Goal: Information Seeking & Learning: Learn about a topic

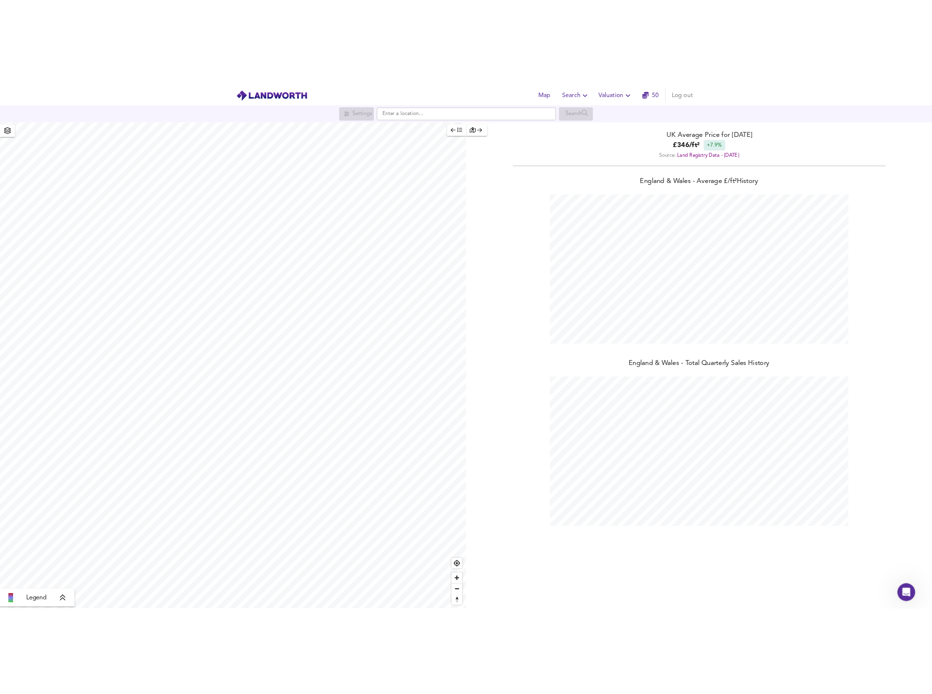
scroll to position [694, 932]
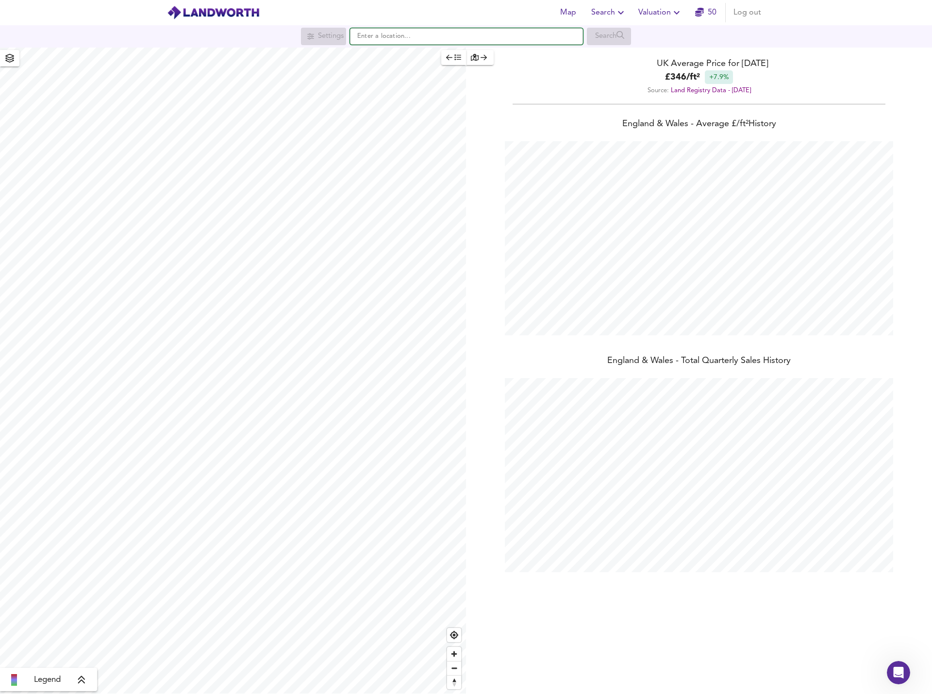
click at [463, 42] on input "text" at bounding box center [466, 36] width 233 height 17
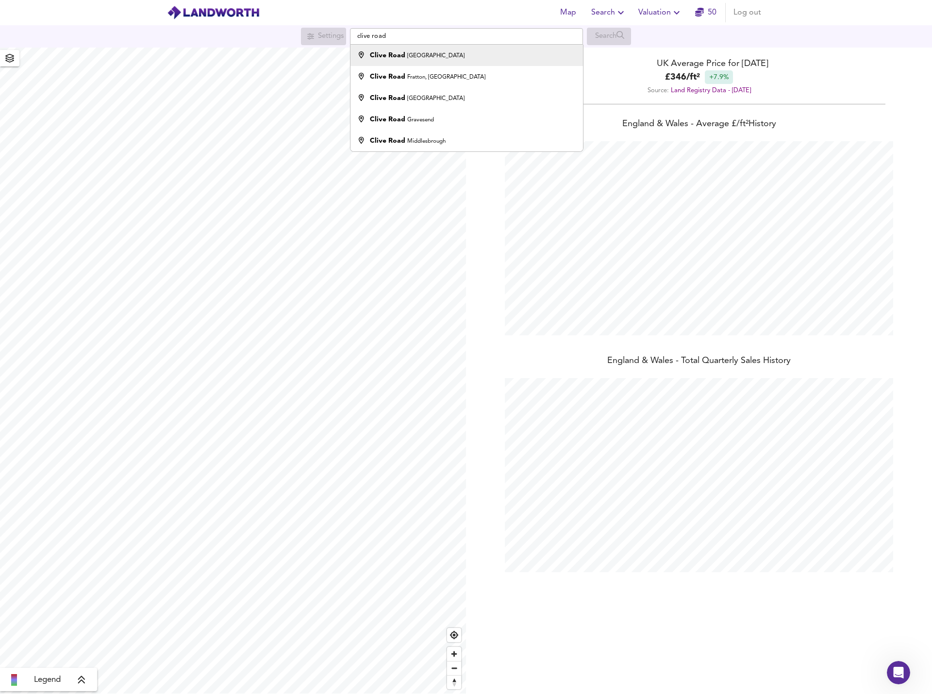
click at [446, 62] on li "Clive Road London" at bounding box center [467, 55] width 232 height 21
type input "Clive Road, London"
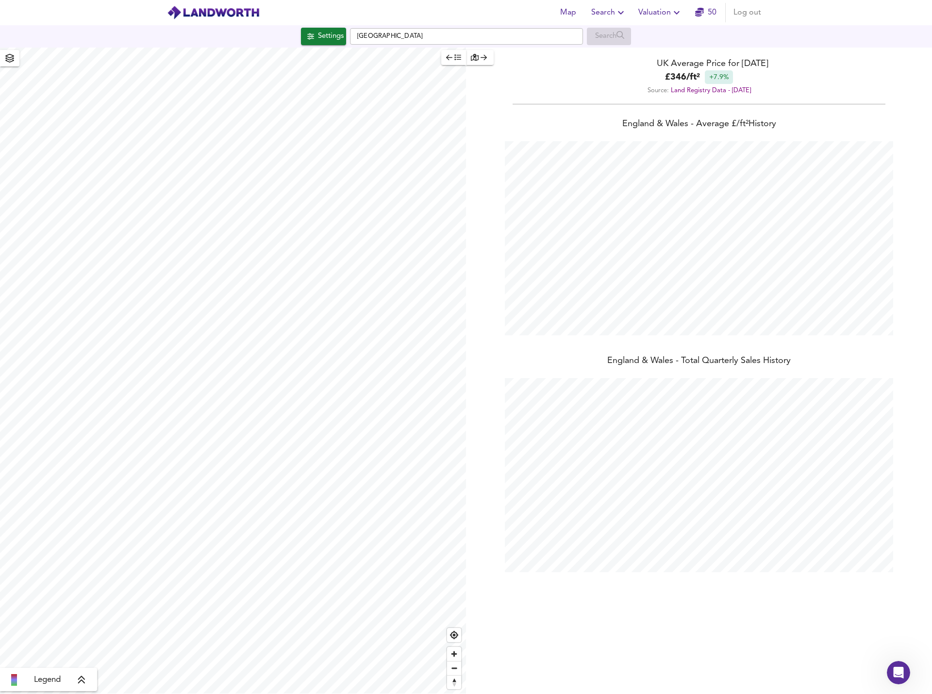
checkbox input "false"
checkbox input "true"
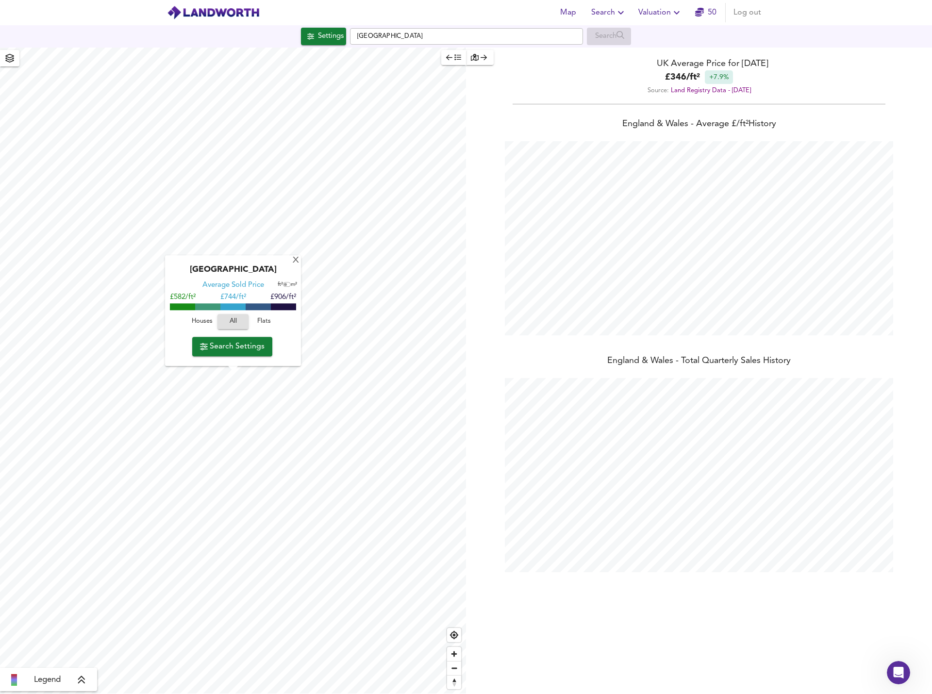
click at [188, 323] on button "Houses" at bounding box center [201, 322] width 31 height 15
click at [233, 344] on span "Search Settings" at bounding box center [232, 347] width 65 height 14
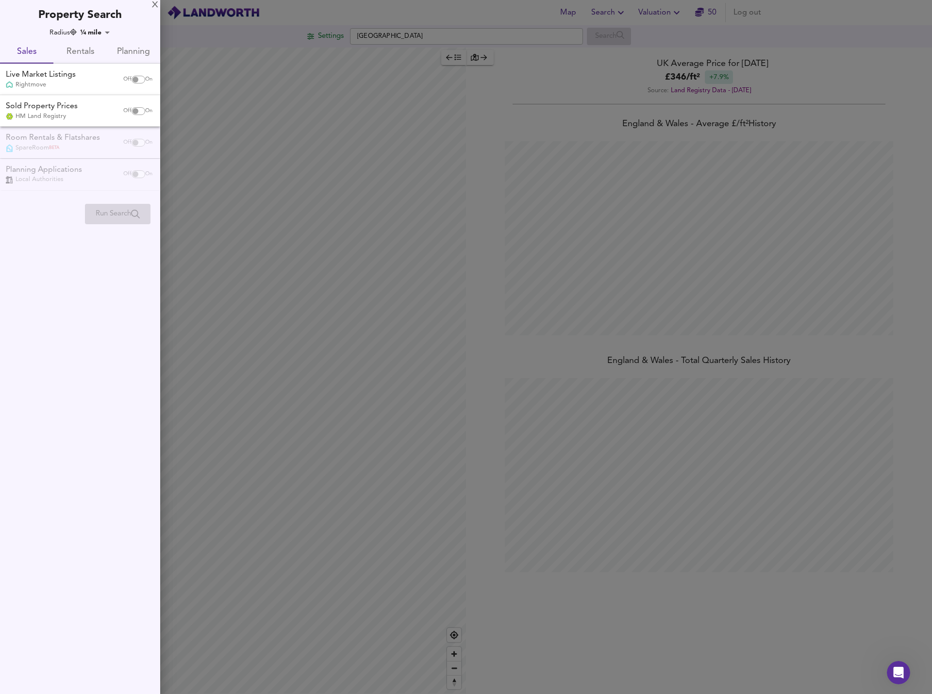
click at [135, 80] on input "checkbox" at bounding box center [135, 80] width 23 height 8
checkbox input "true"
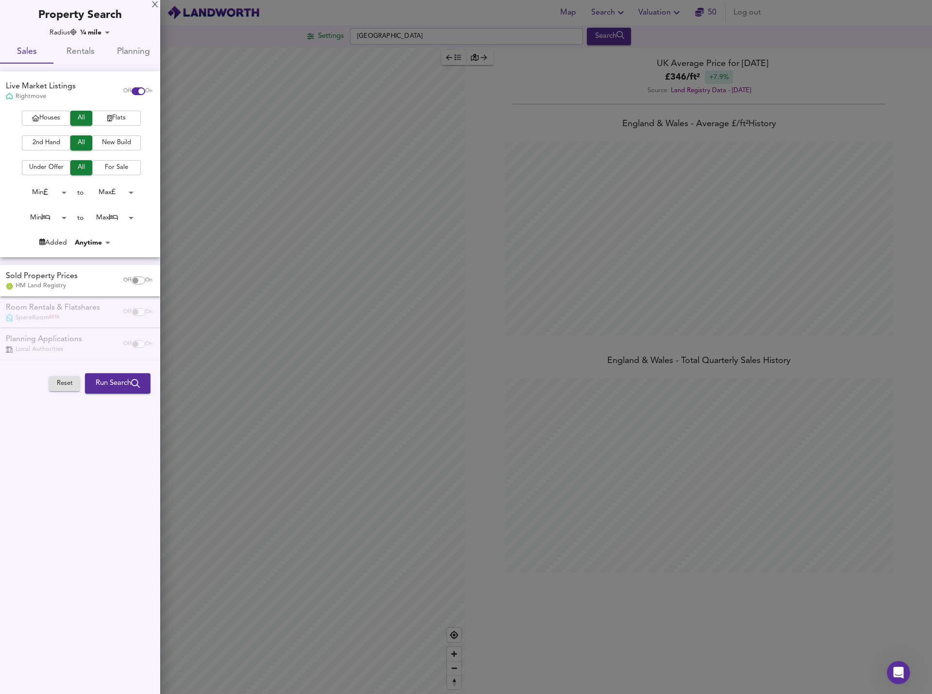
click at [45, 114] on span "Houses" at bounding box center [46, 118] width 39 height 11
click at [135, 310] on div "Room Rentals & Flatshares SpareRoom BETA Off On" at bounding box center [80, 313] width 160 height 32
click at [134, 283] on div "Off On" at bounding box center [138, 280] width 41 height 19
checkbox input "true"
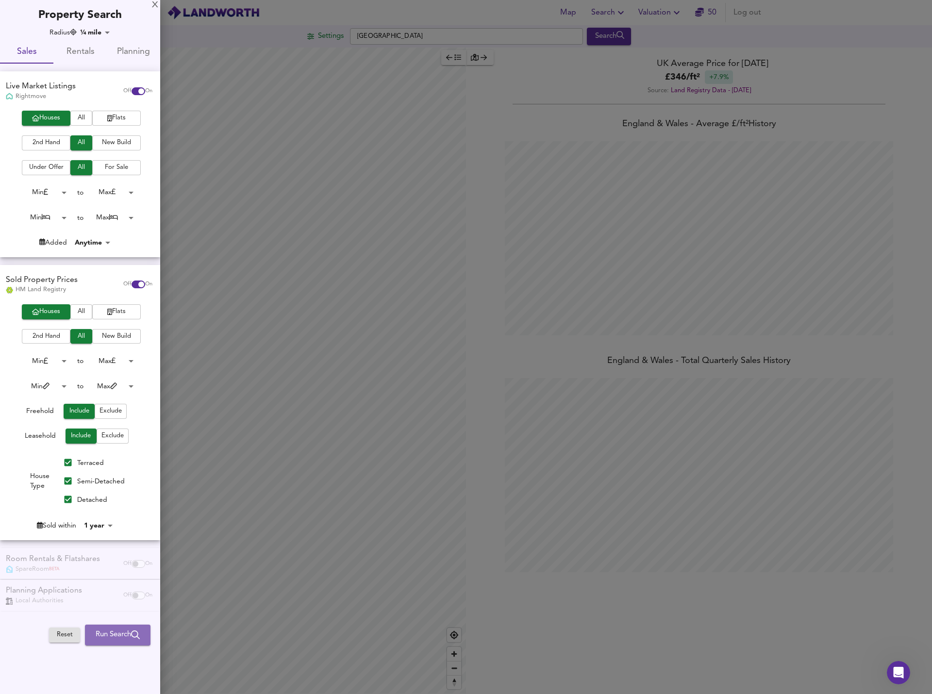
click at [117, 629] on span "Run Search" at bounding box center [118, 635] width 44 height 13
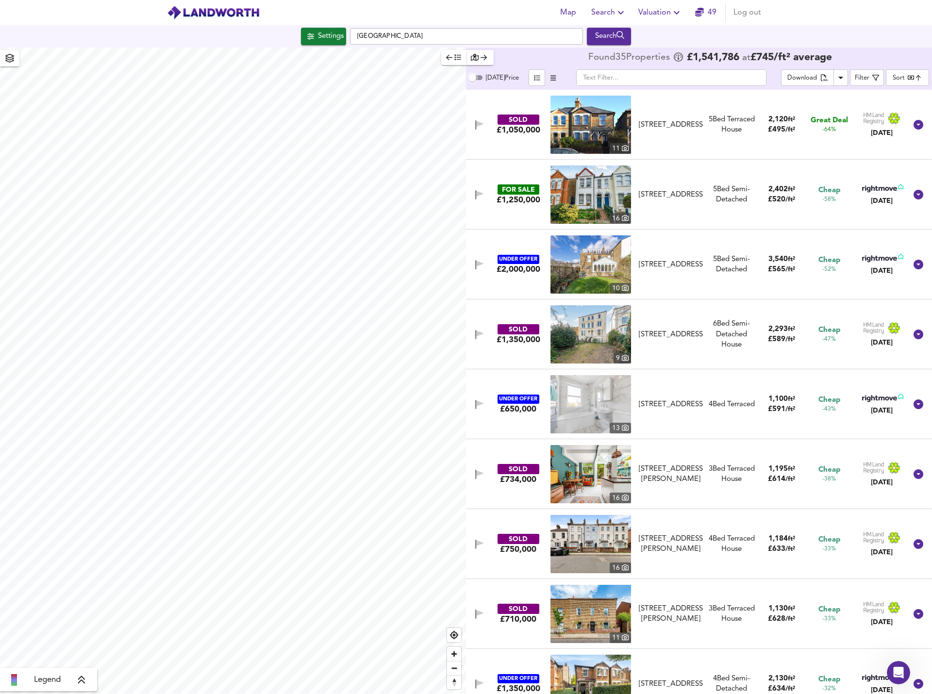
click at [482, 79] on input "Today Price" at bounding box center [472, 78] width 35 height 12
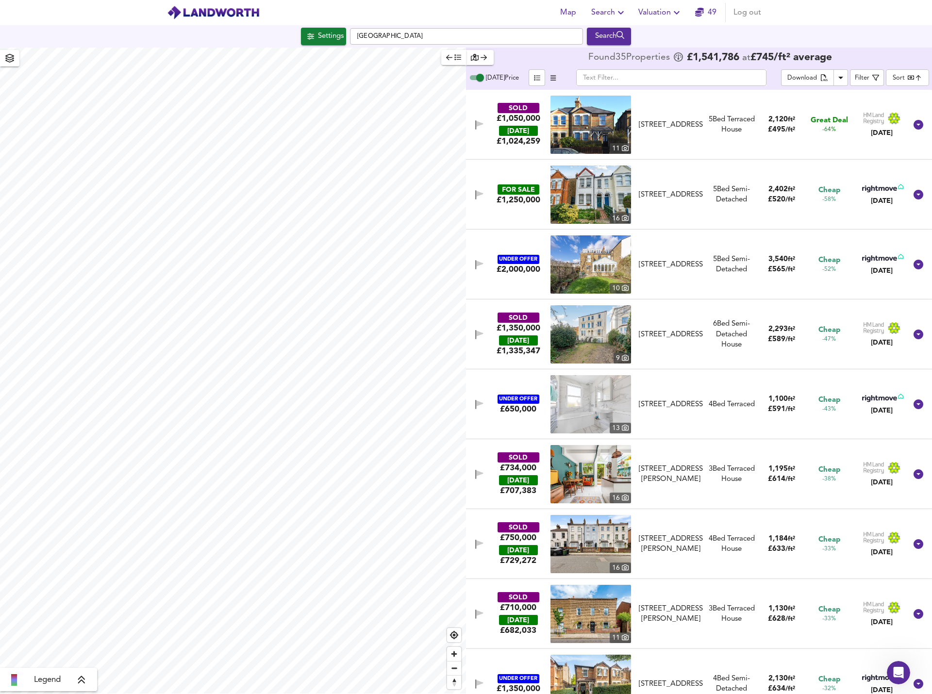
click at [481, 77] on input "Today Price" at bounding box center [480, 78] width 35 height 12
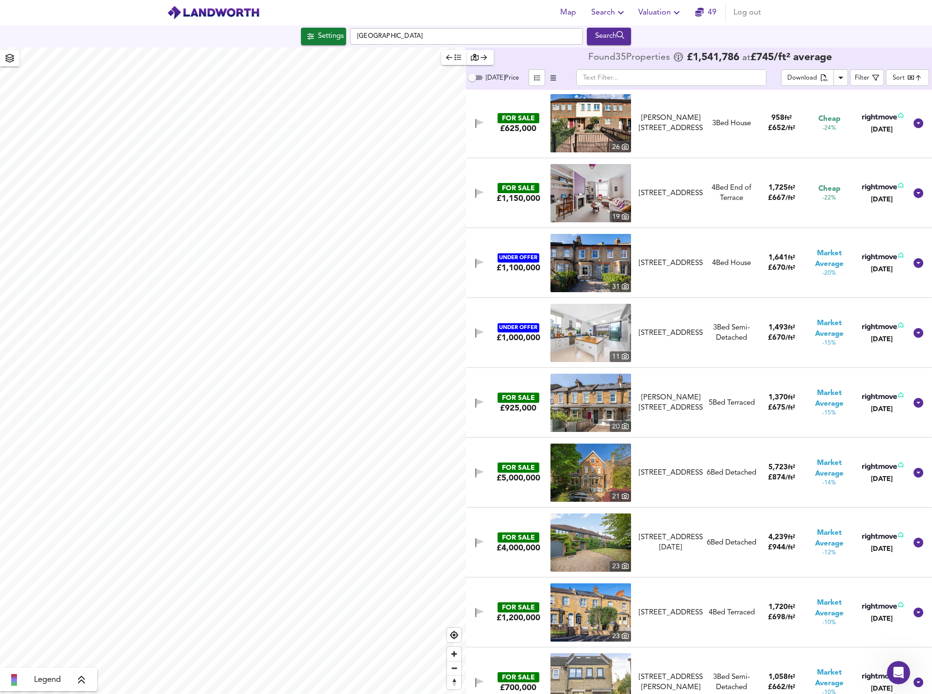
scroll to position [847, 0]
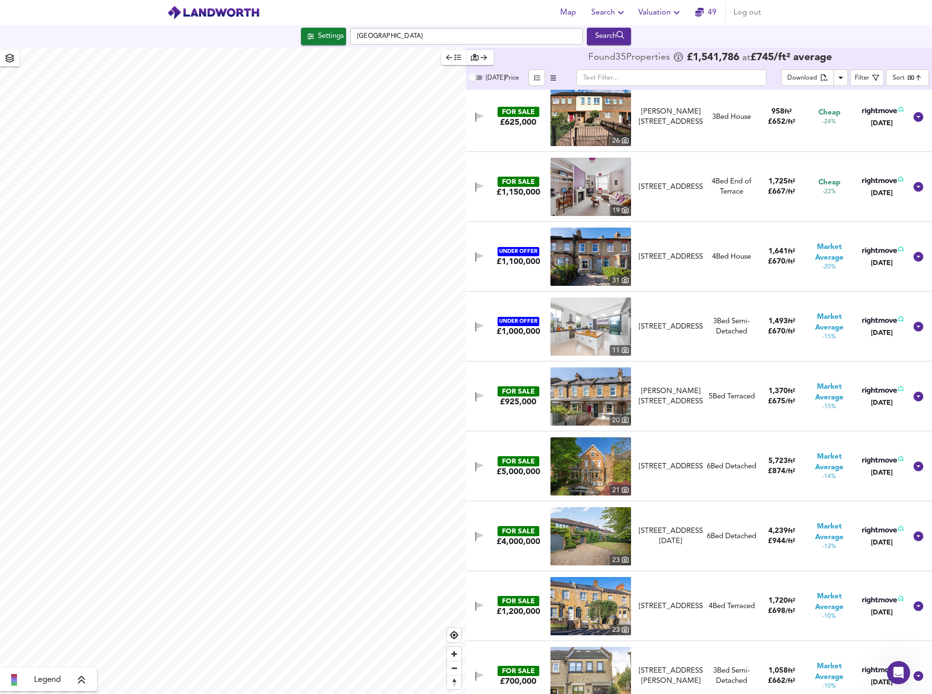
click at [474, 80] on input "Today Price" at bounding box center [472, 78] width 35 height 12
click at [475, 79] on input "Today Price" at bounding box center [480, 78] width 35 height 12
checkbox input "false"
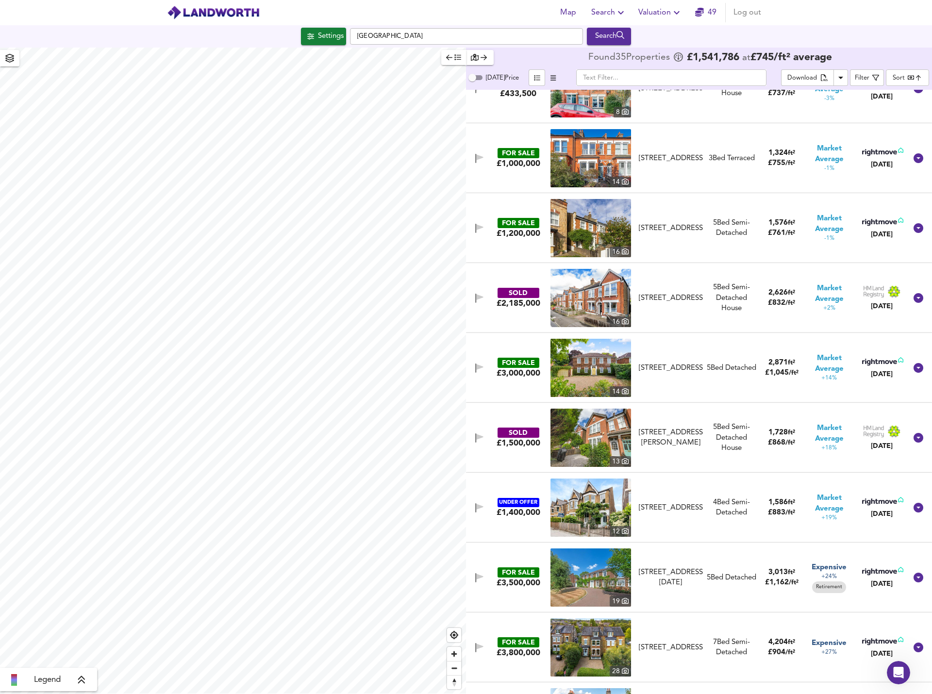
scroll to position [1695, 0]
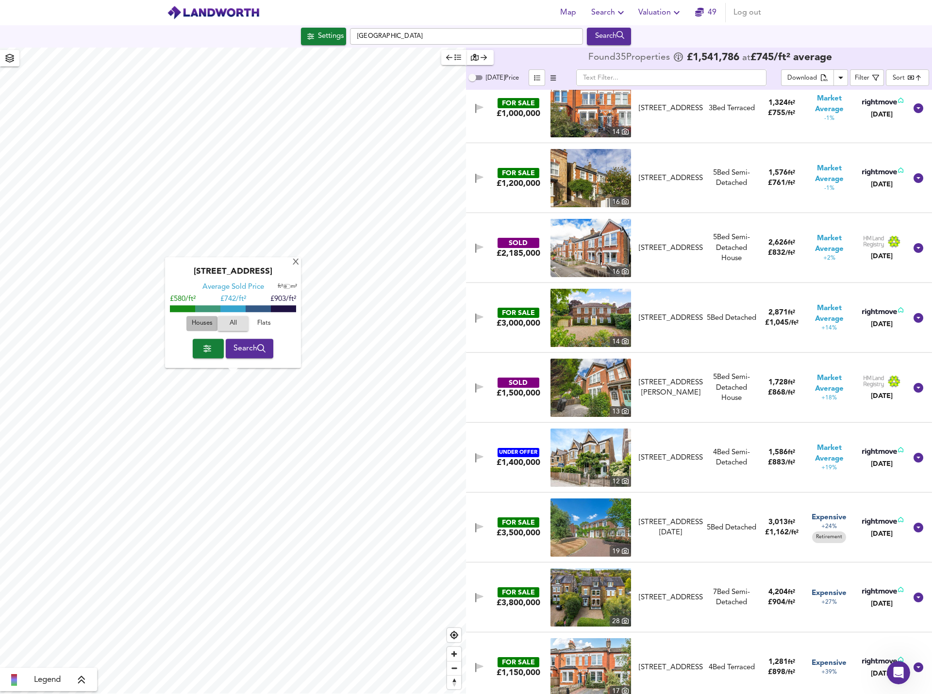
click at [205, 324] on span "Houses" at bounding box center [202, 324] width 26 height 11
click at [296, 263] on div "X" at bounding box center [296, 262] width 8 height 9
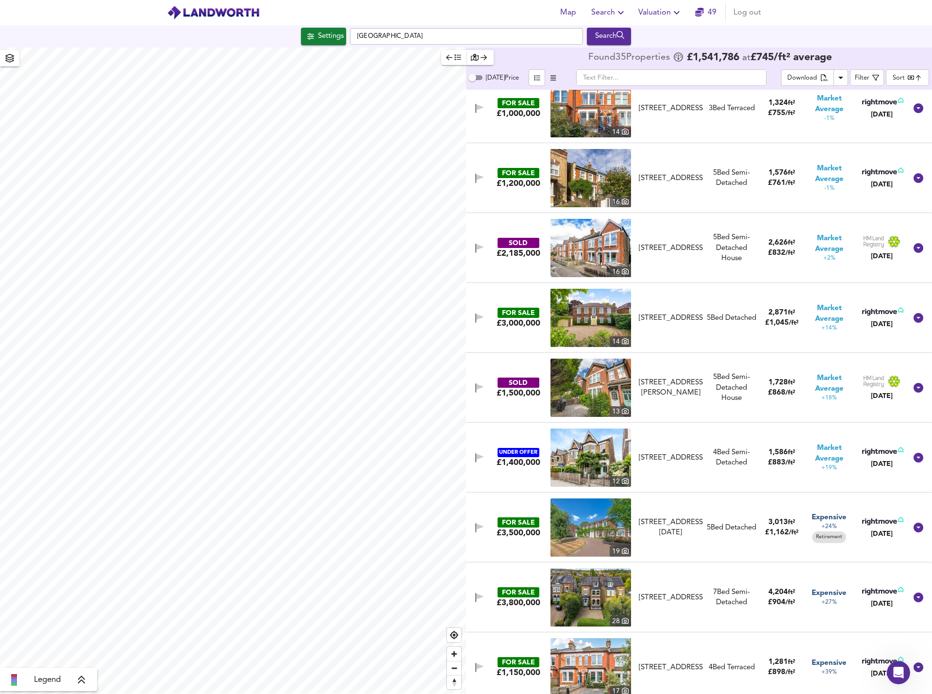
scroll to position [1700, 0]
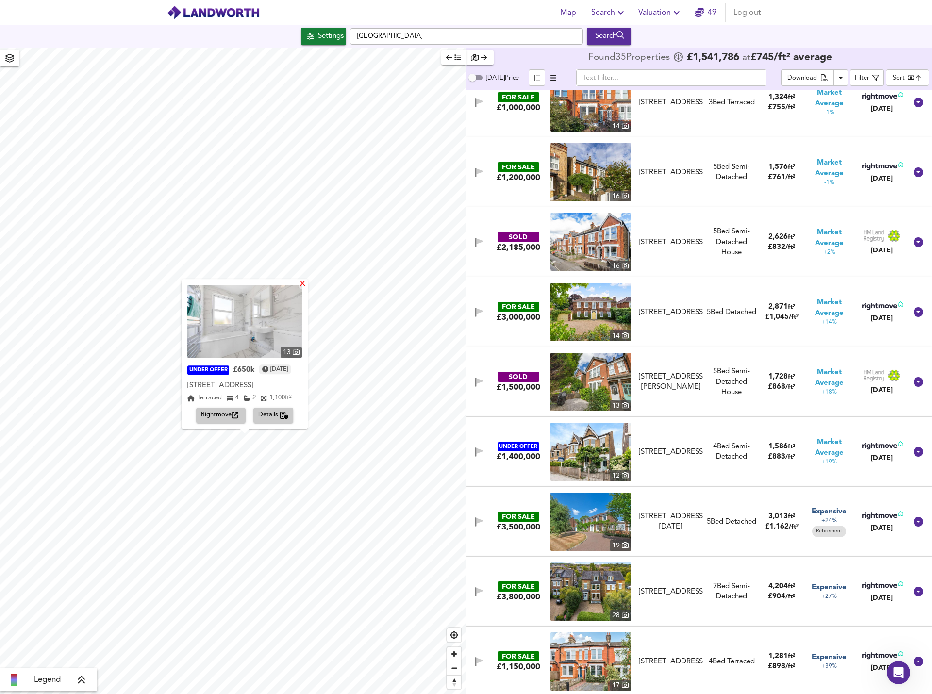
click at [307, 288] on div "X" at bounding box center [303, 284] width 8 height 9
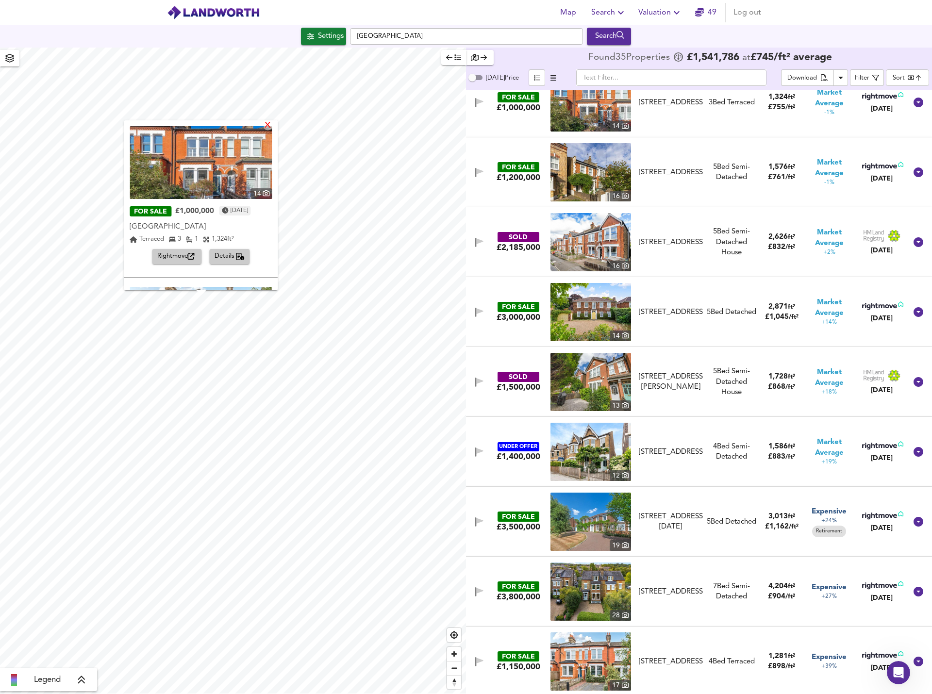
click at [272, 127] on div "X" at bounding box center [268, 125] width 8 height 9
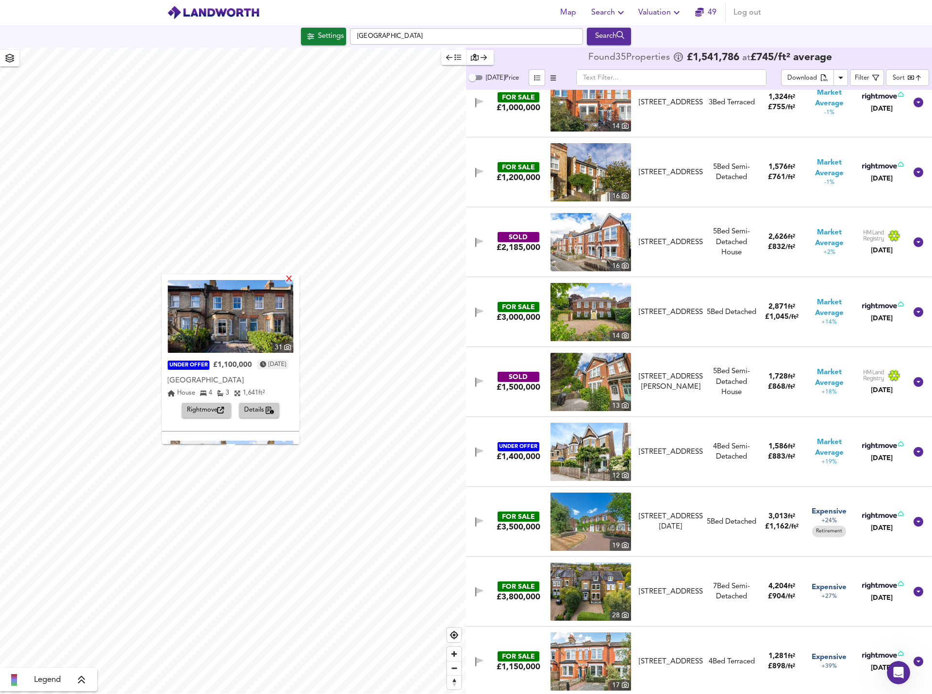
click at [294, 280] on div "X" at bounding box center [290, 279] width 8 height 9
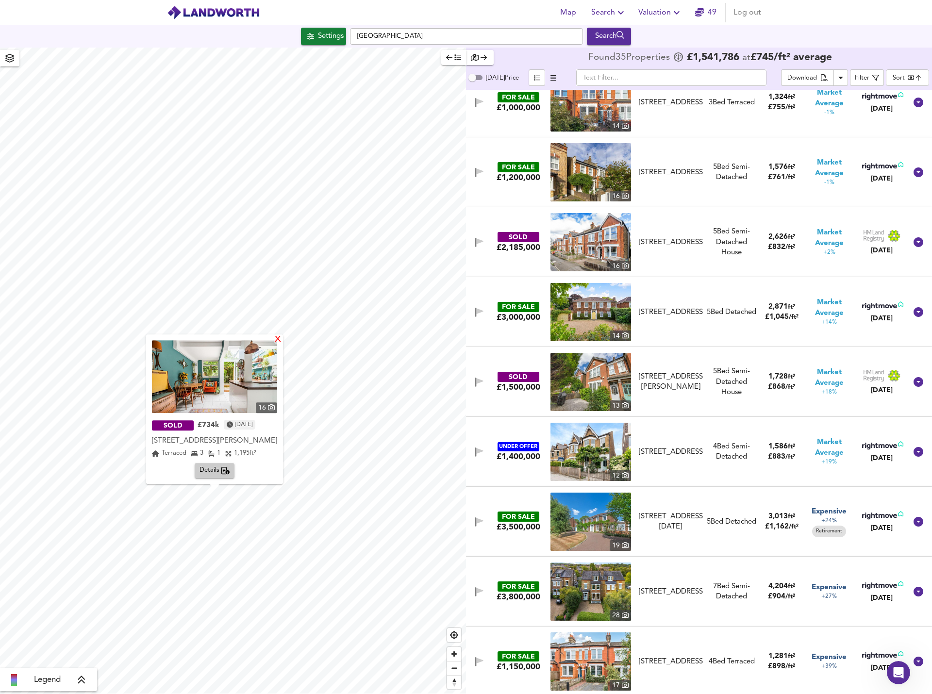
click at [282, 341] on div "X" at bounding box center [278, 340] width 8 height 9
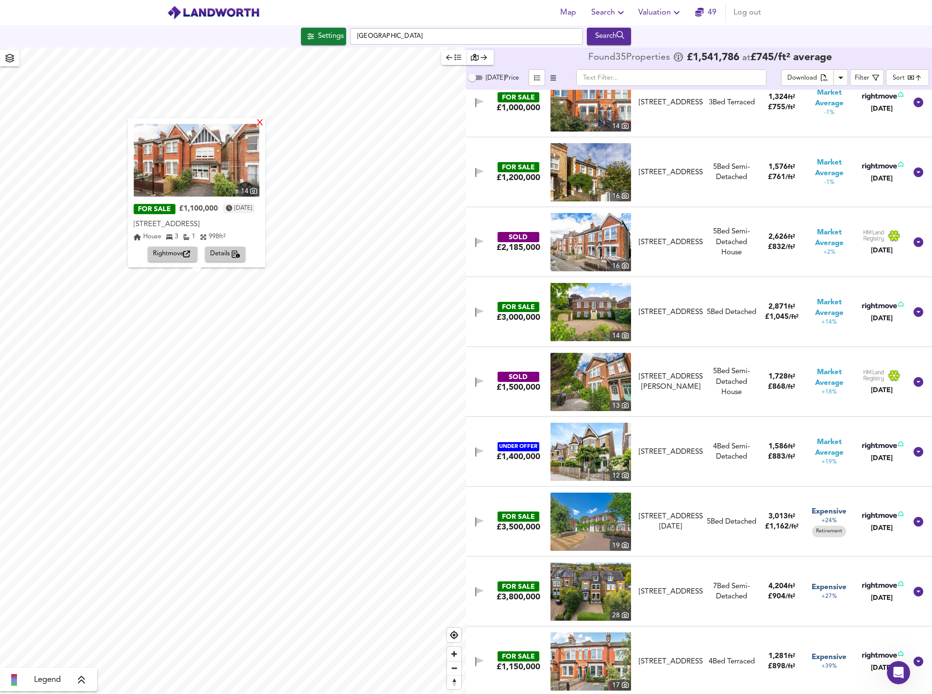
click at [265, 124] on div "X" at bounding box center [260, 123] width 8 height 9
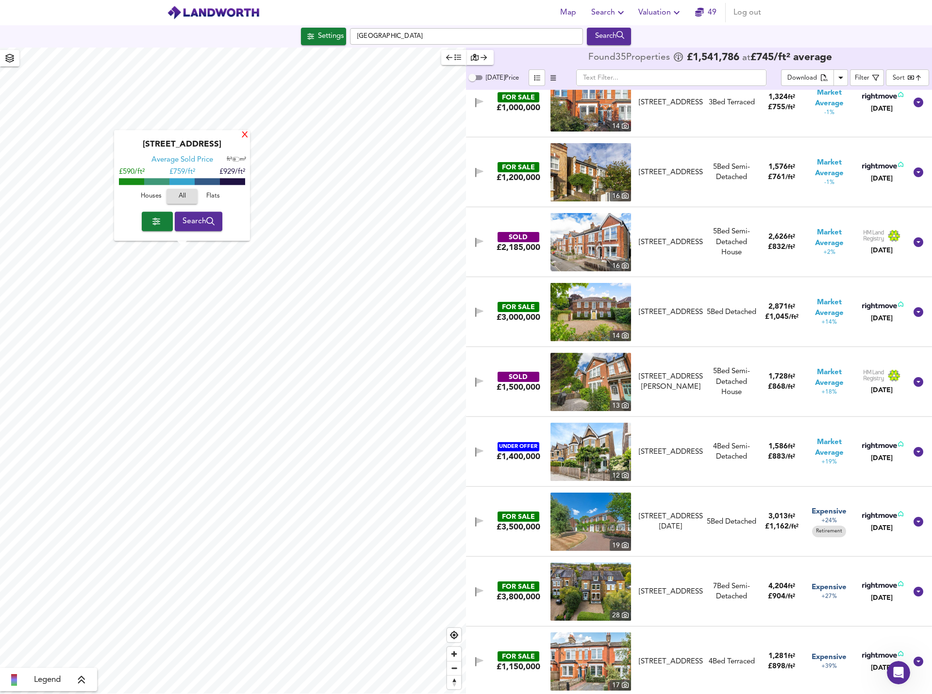
click at [244, 136] on div "X" at bounding box center [245, 135] width 8 height 9
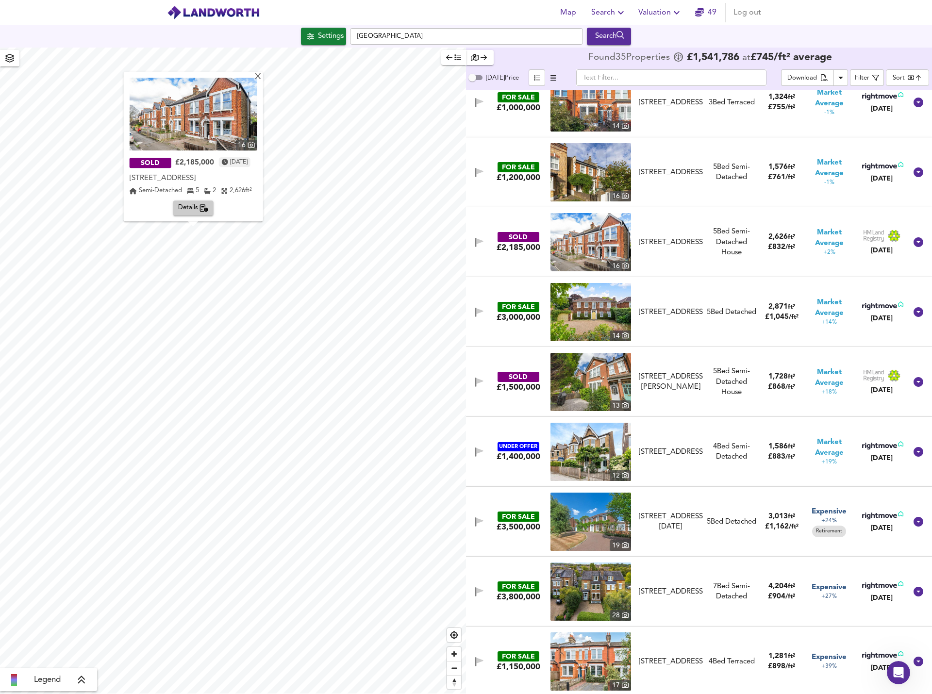
click at [196, 208] on span "Details" at bounding box center [193, 208] width 31 height 11
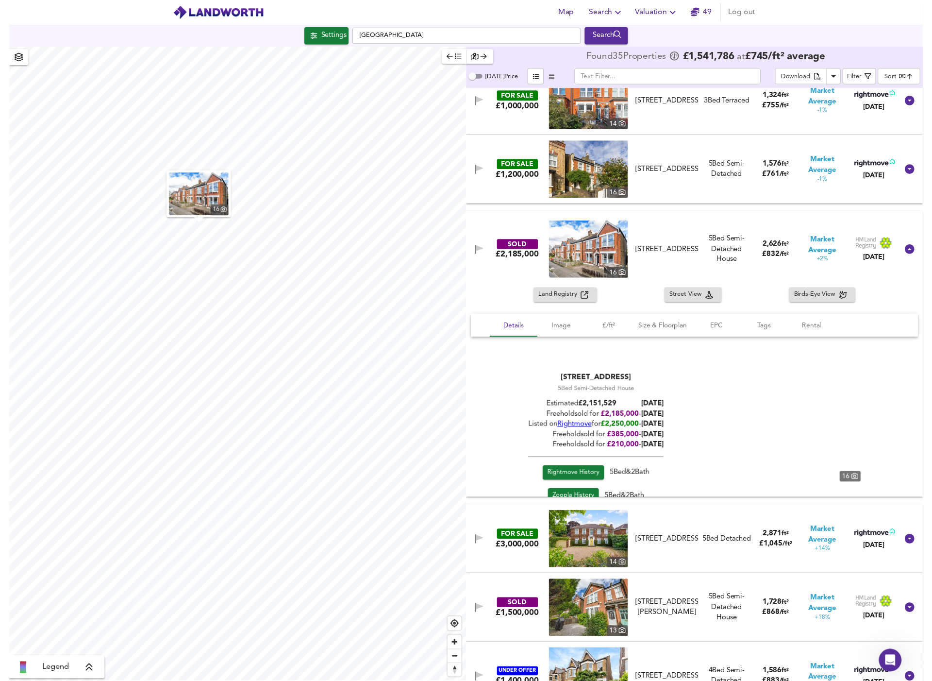
scroll to position [1818, 0]
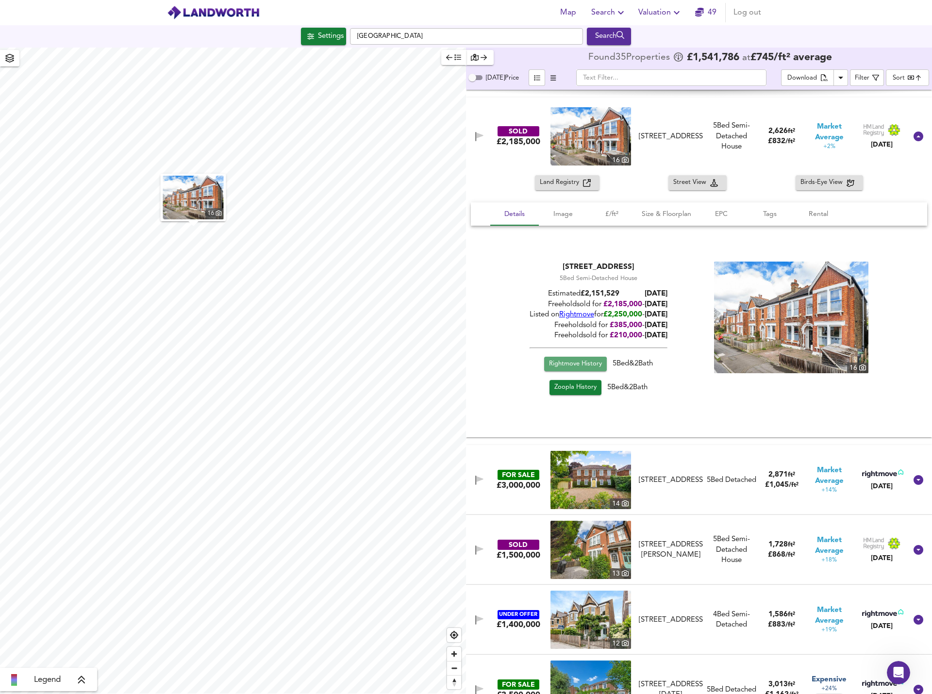
click at [556, 367] on span "Rightmove History" at bounding box center [575, 364] width 53 height 11
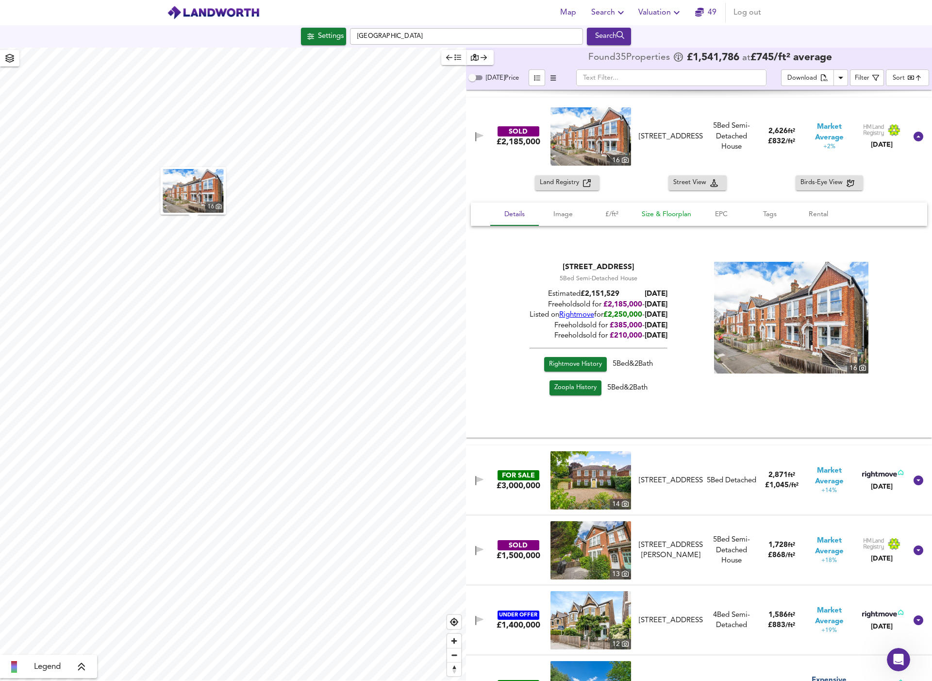
click at [666, 215] on span "Size & Floorplan" at bounding box center [667, 214] width 50 height 12
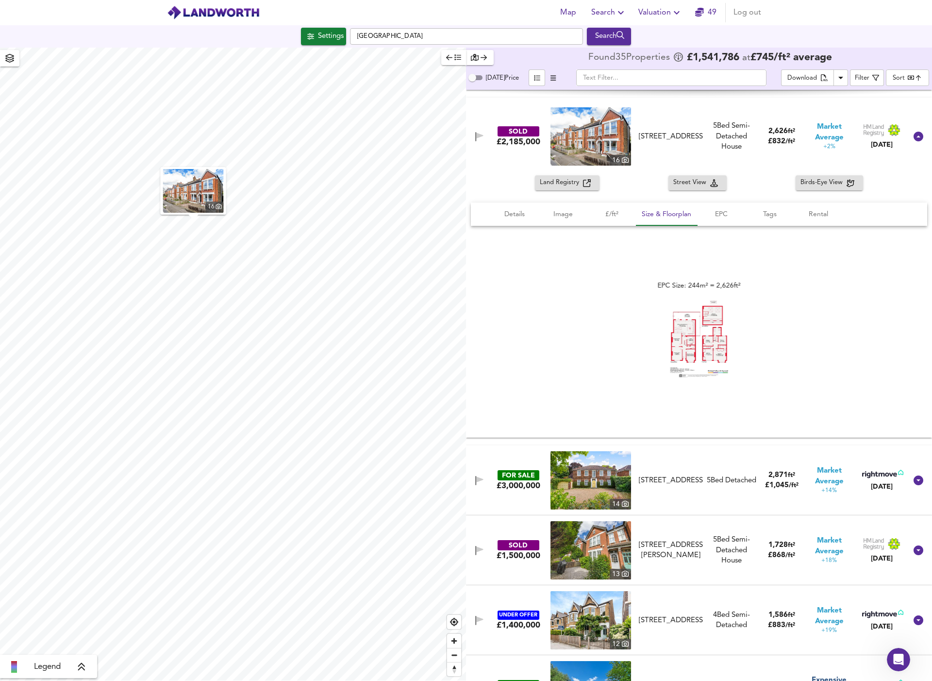
click at [714, 348] on img at bounding box center [699, 338] width 58 height 77
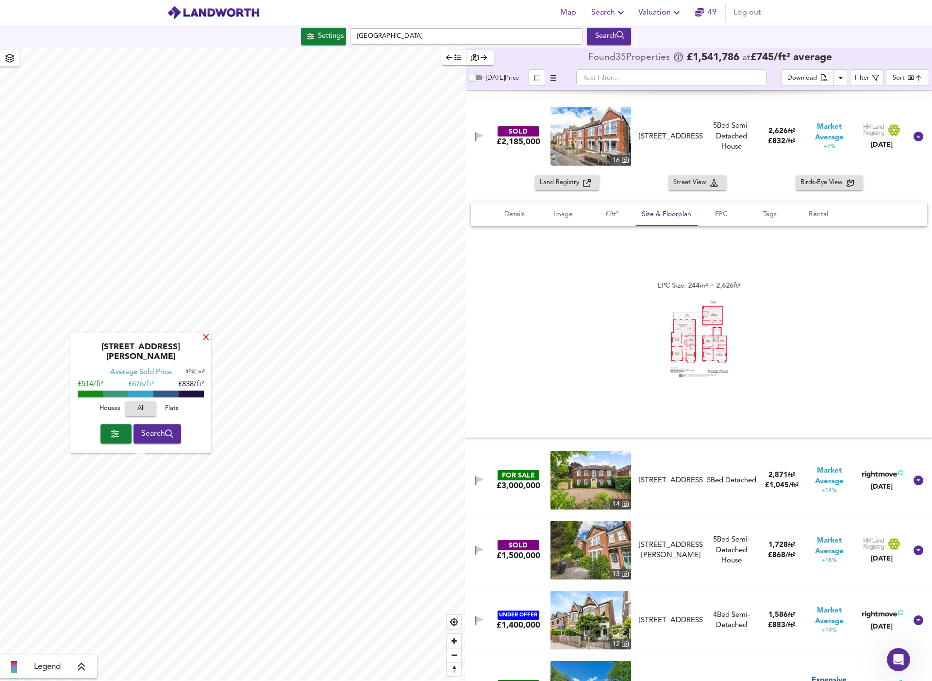
click at [206, 343] on div "X" at bounding box center [206, 338] width 8 height 9
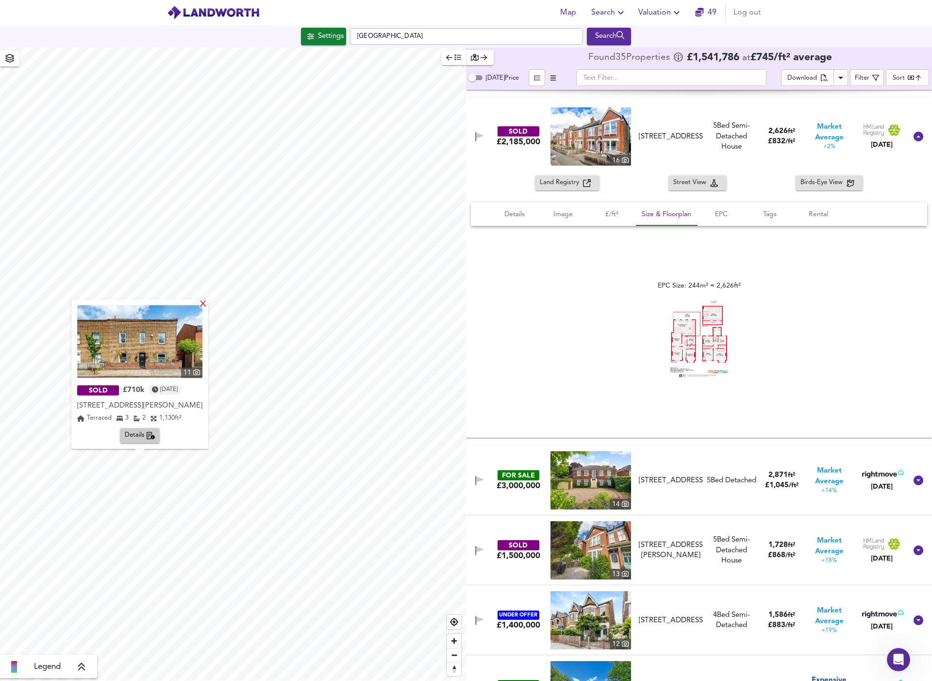
click at [207, 308] on div "X" at bounding box center [203, 304] width 8 height 9
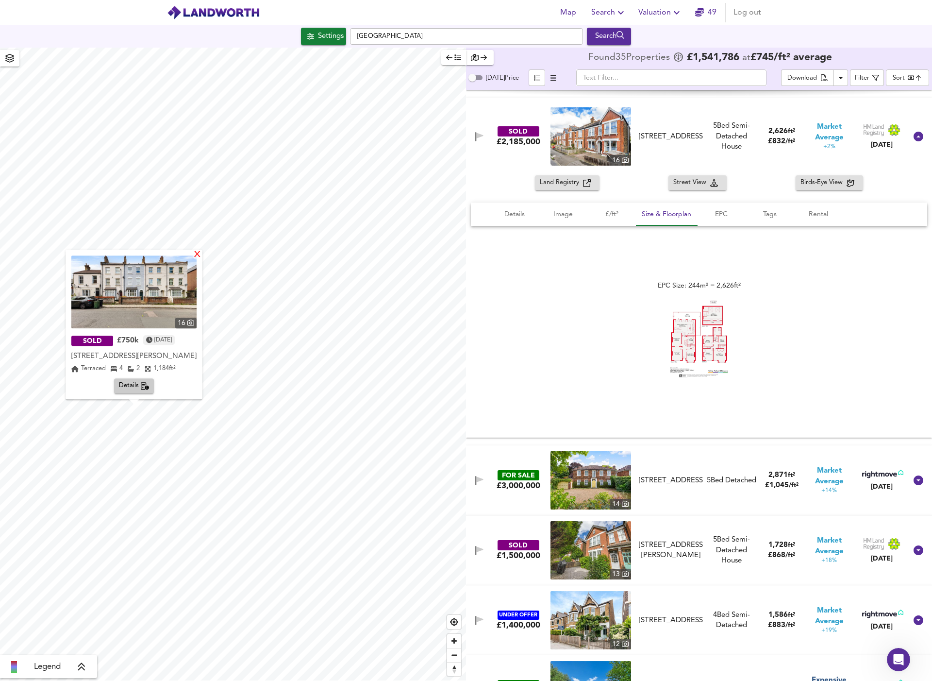
click at [202, 256] on div "X" at bounding box center [197, 255] width 8 height 9
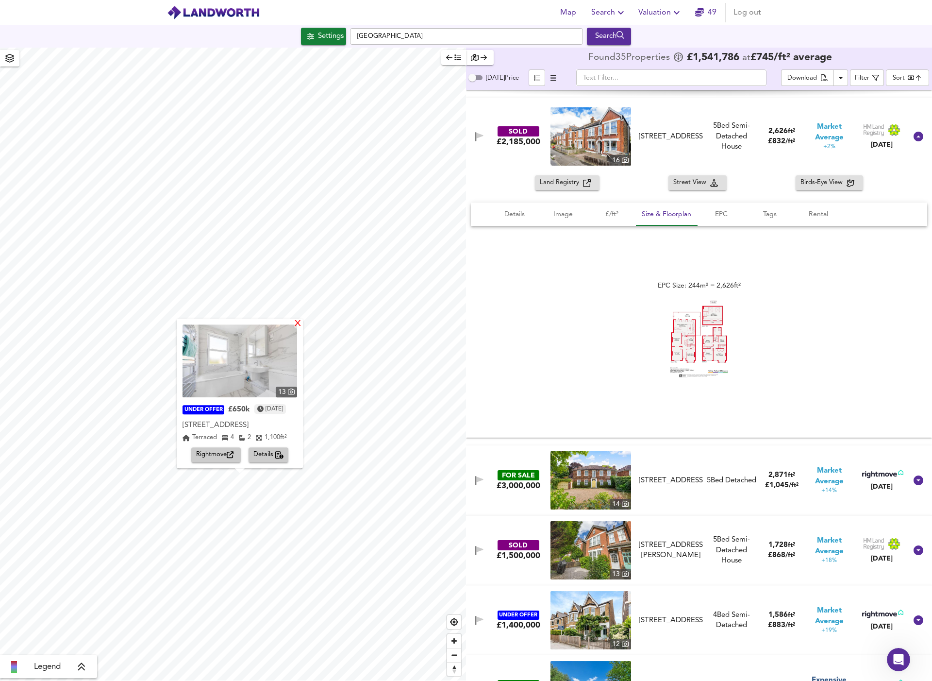
click at [302, 324] on div "X" at bounding box center [298, 324] width 8 height 9
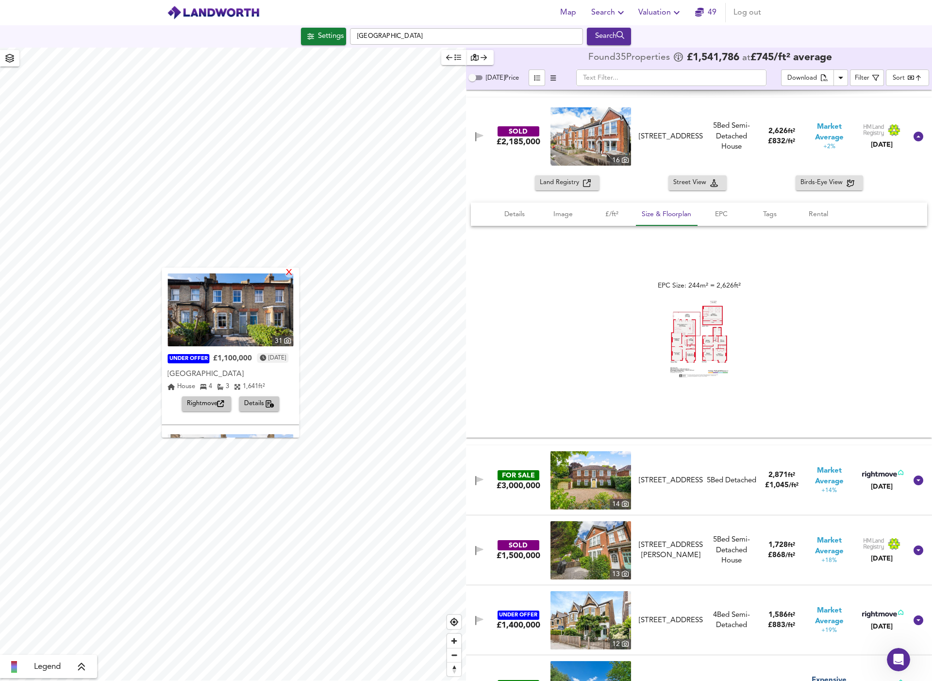
click at [294, 272] on div "X" at bounding box center [290, 273] width 8 height 9
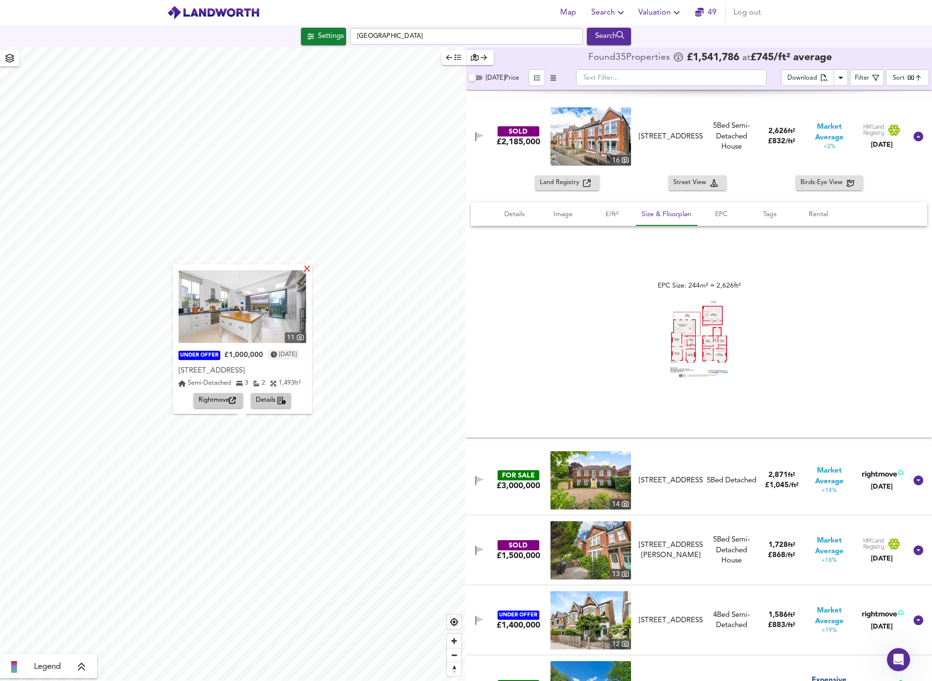
click at [311, 270] on div "X" at bounding box center [307, 269] width 8 height 9
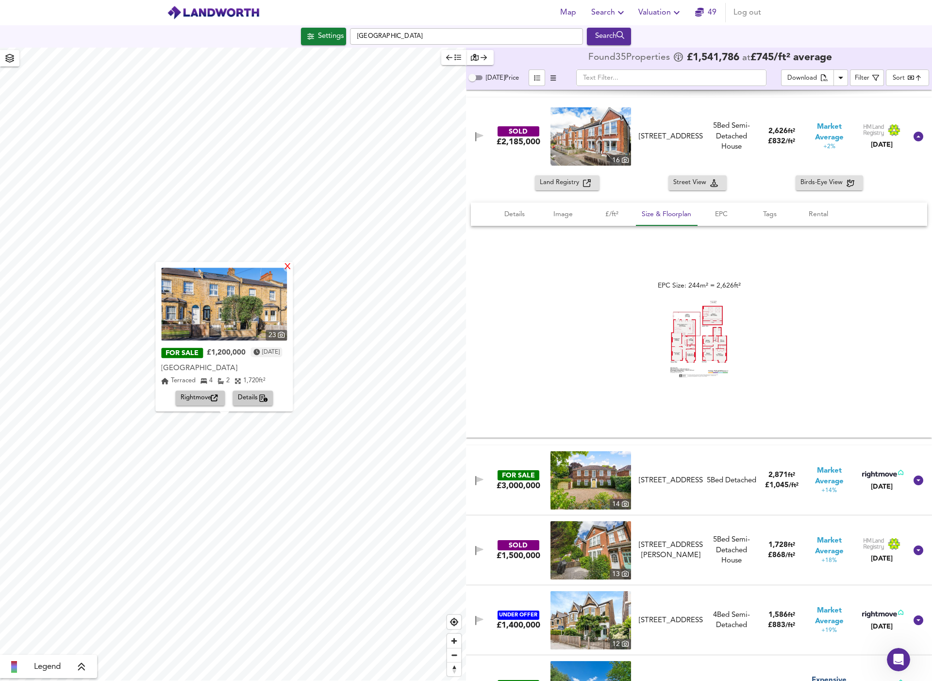
click at [292, 267] on div "X" at bounding box center [288, 267] width 8 height 9
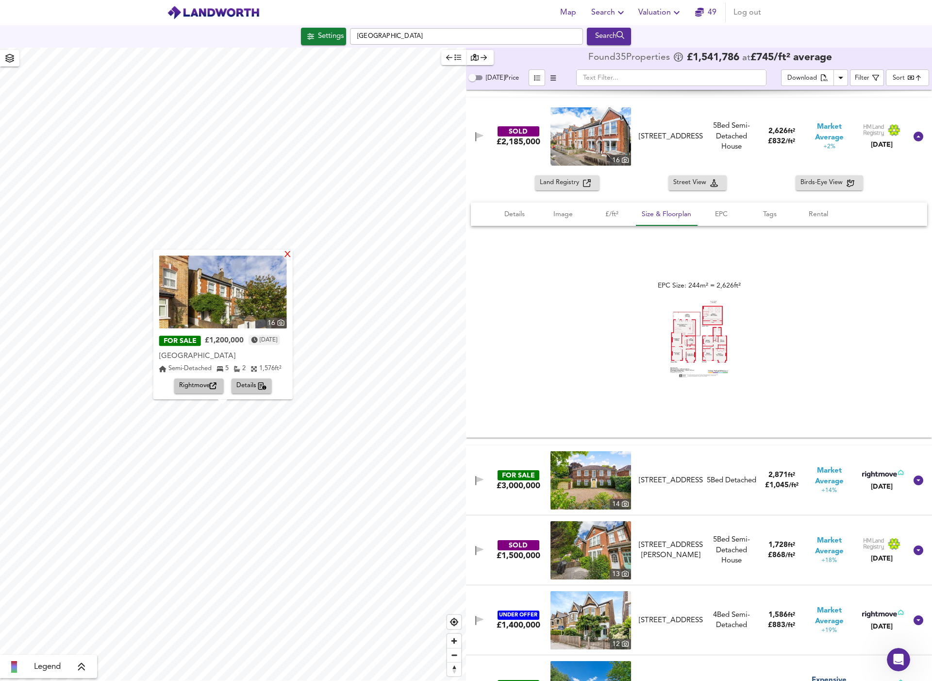
click at [291, 258] on div "X" at bounding box center [287, 255] width 8 height 9
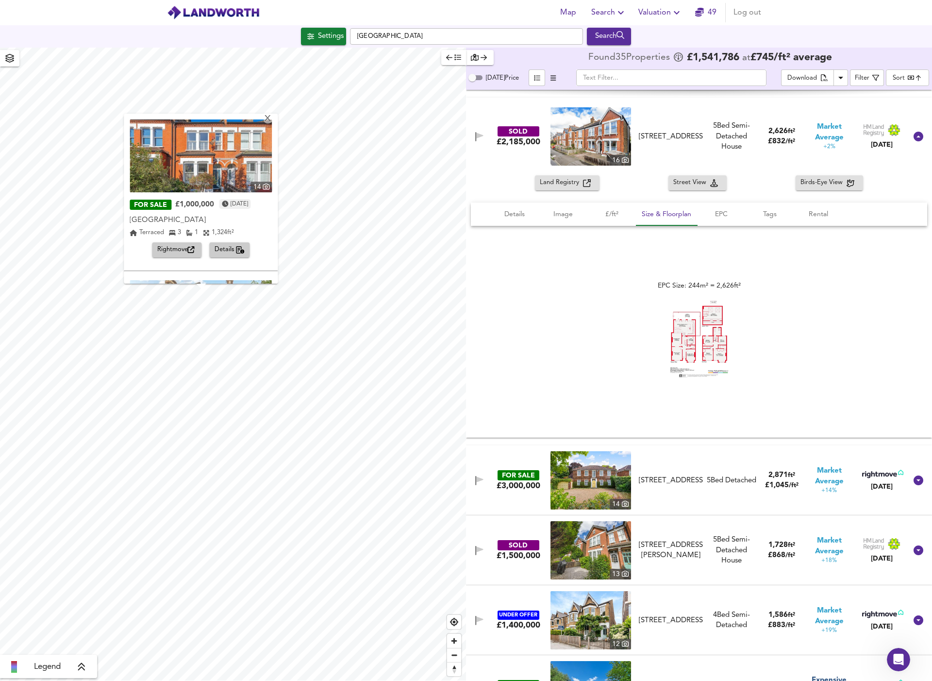
scroll to position [142, 0]
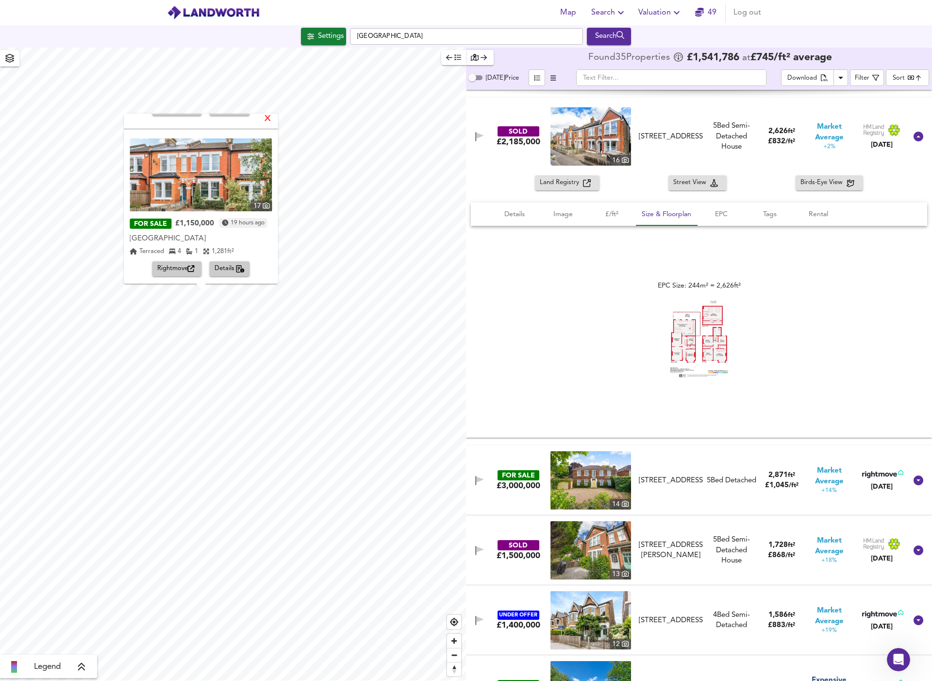
click at [272, 119] on div "X" at bounding box center [268, 119] width 8 height 9
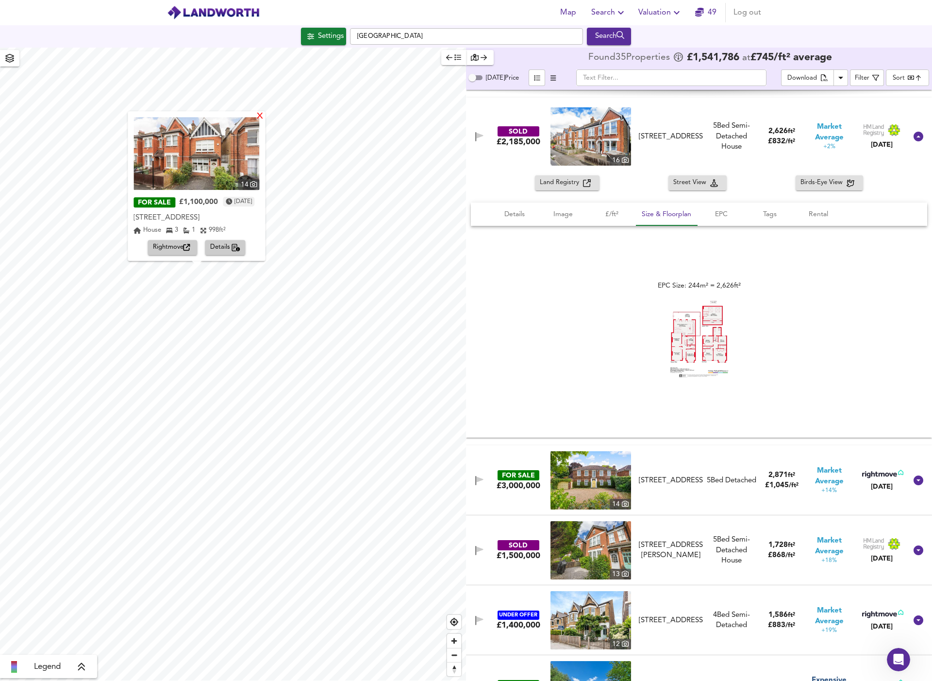
click at [265, 119] on div "X" at bounding box center [260, 116] width 8 height 9
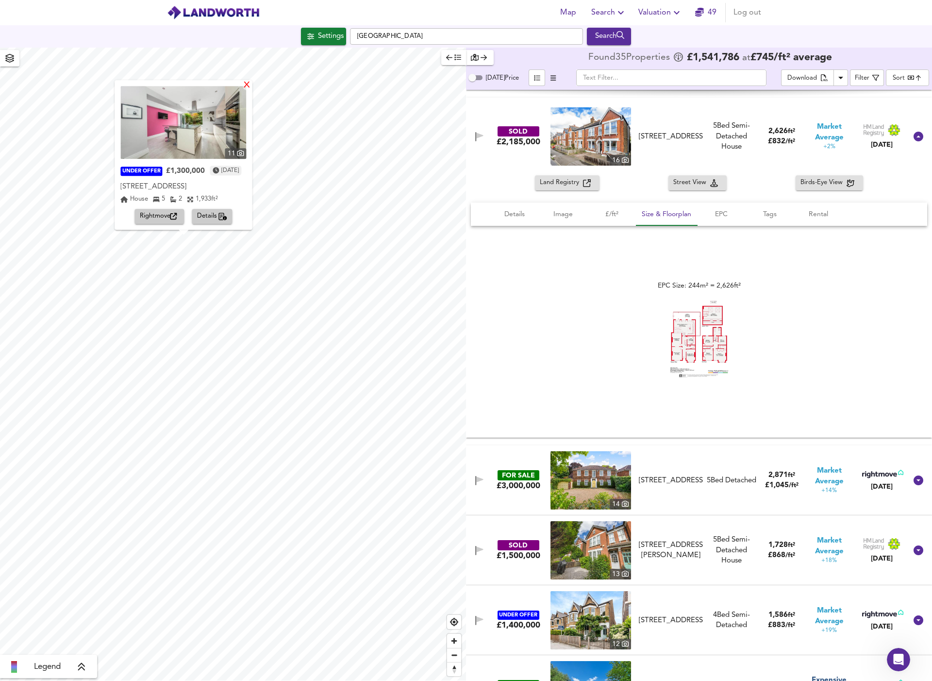
click at [252, 87] on div "X" at bounding box center [247, 85] width 8 height 9
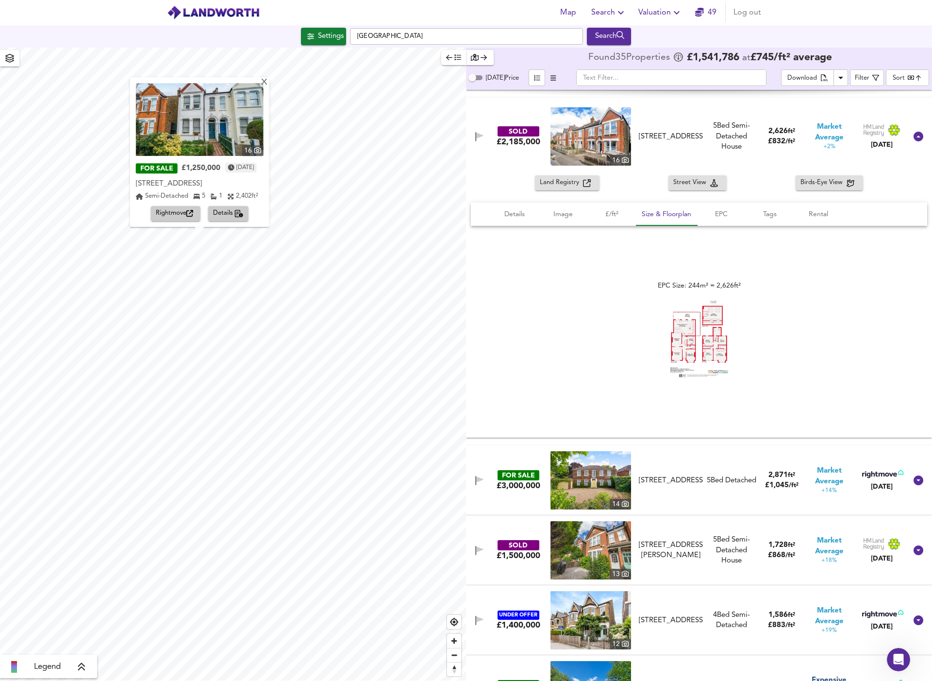
click at [235, 212] on span "Details" at bounding box center [228, 213] width 31 height 11
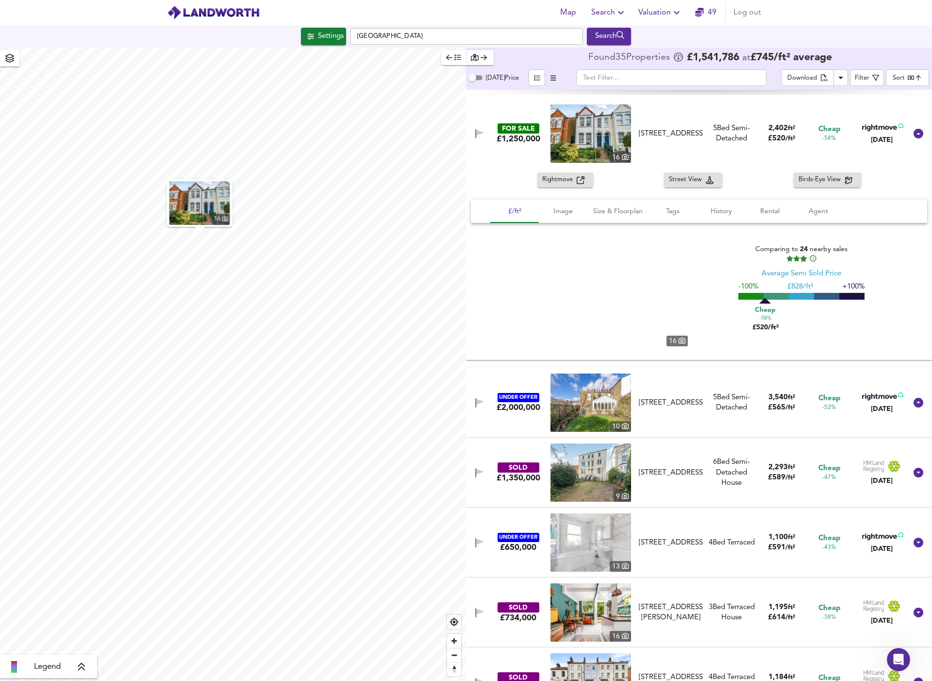
scroll to position [70, 0]
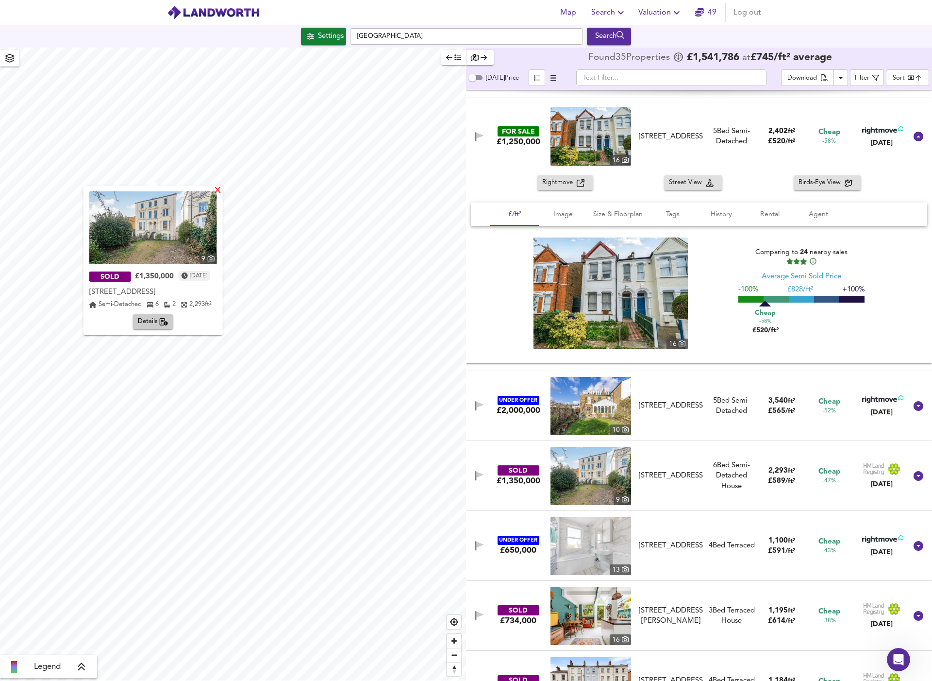
click at [221, 192] on div "X" at bounding box center [217, 190] width 8 height 9
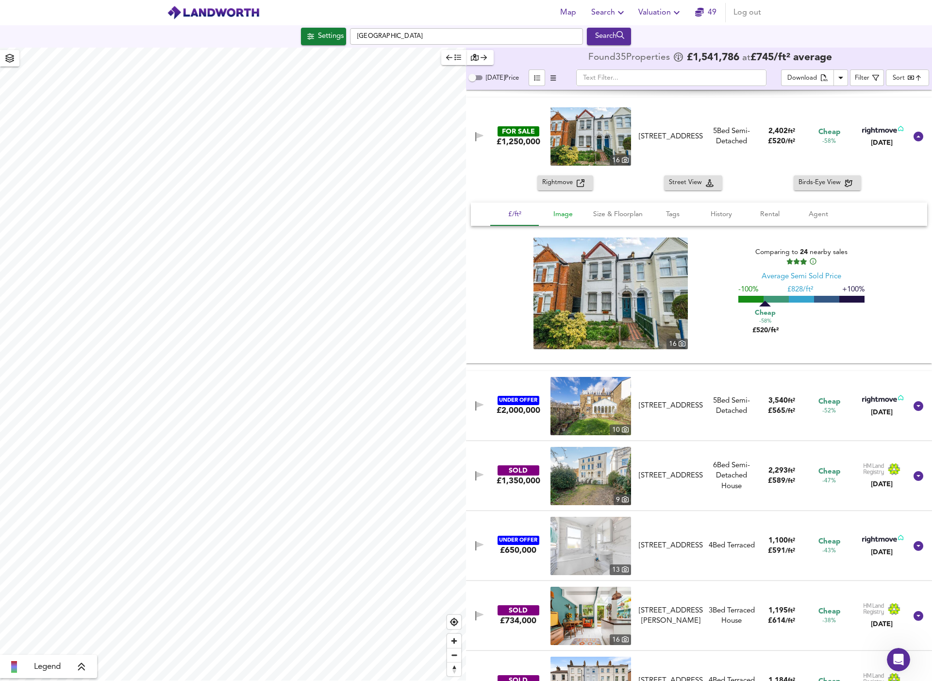
click at [566, 212] on span "Image" at bounding box center [563, 214] width 37 height 12
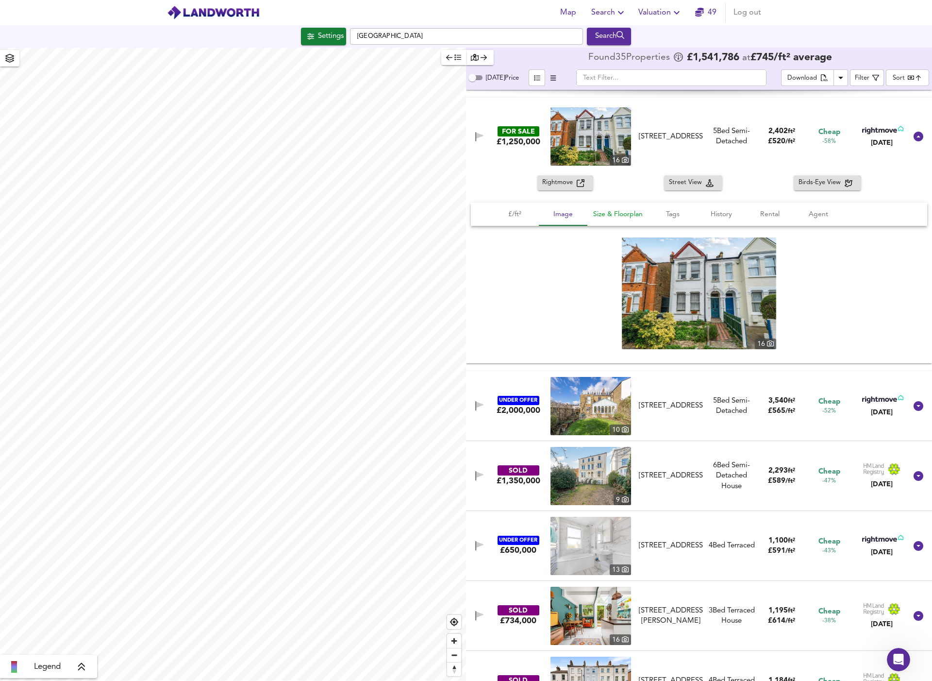
click at [635, 214] on span "Size & Floorplan" at bounding box center [618, 214] width 50 height 12
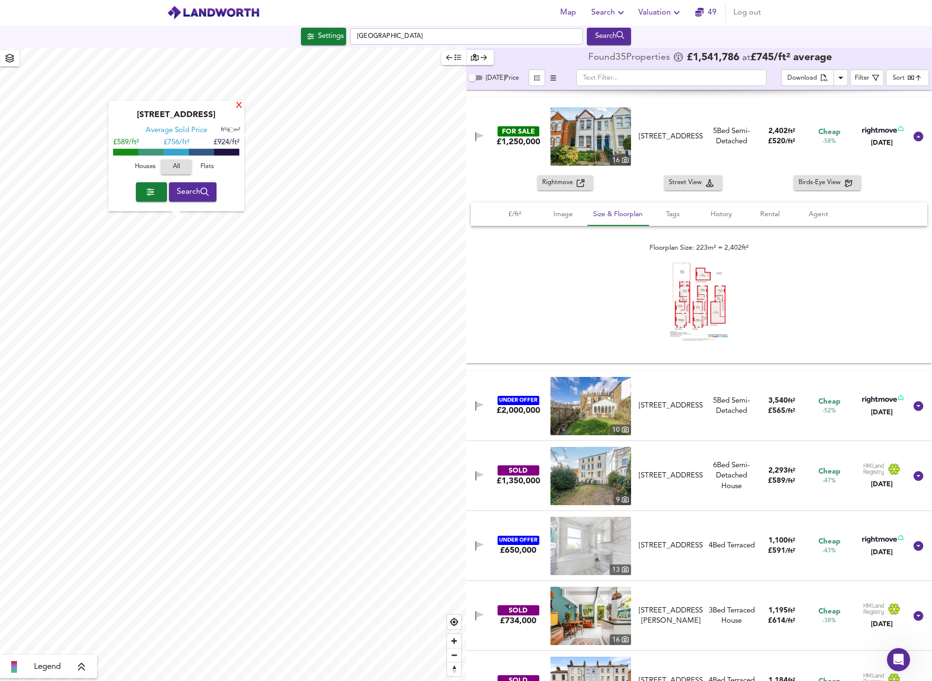
click at [238, 106] on div "X" at bounding box center [239, 105] width 8 height 9
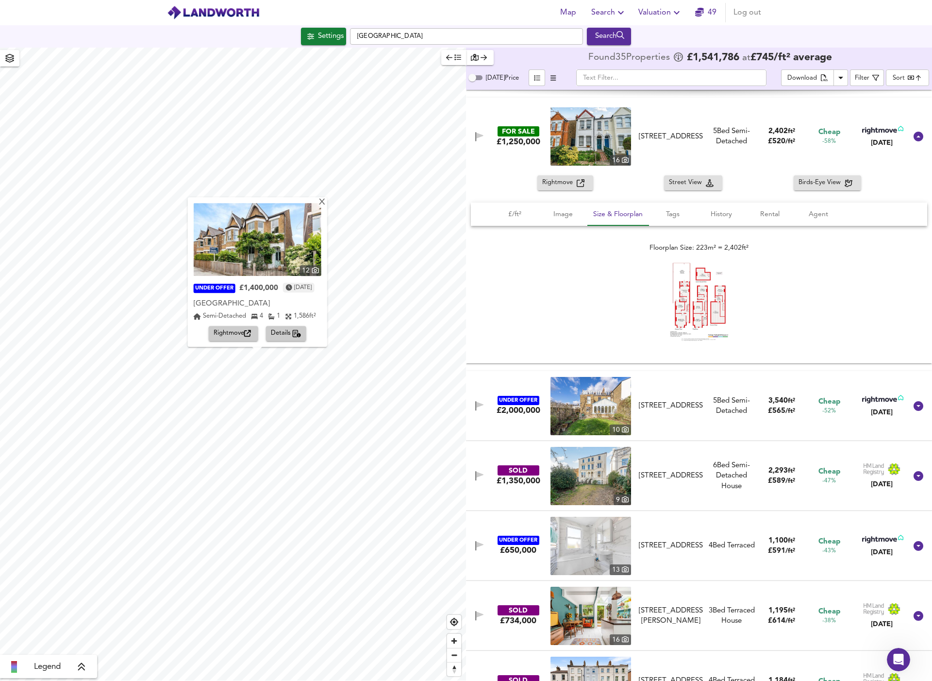
click at [282, 334] on span "Details" at bounding box center [286, 333] width 31 height 11
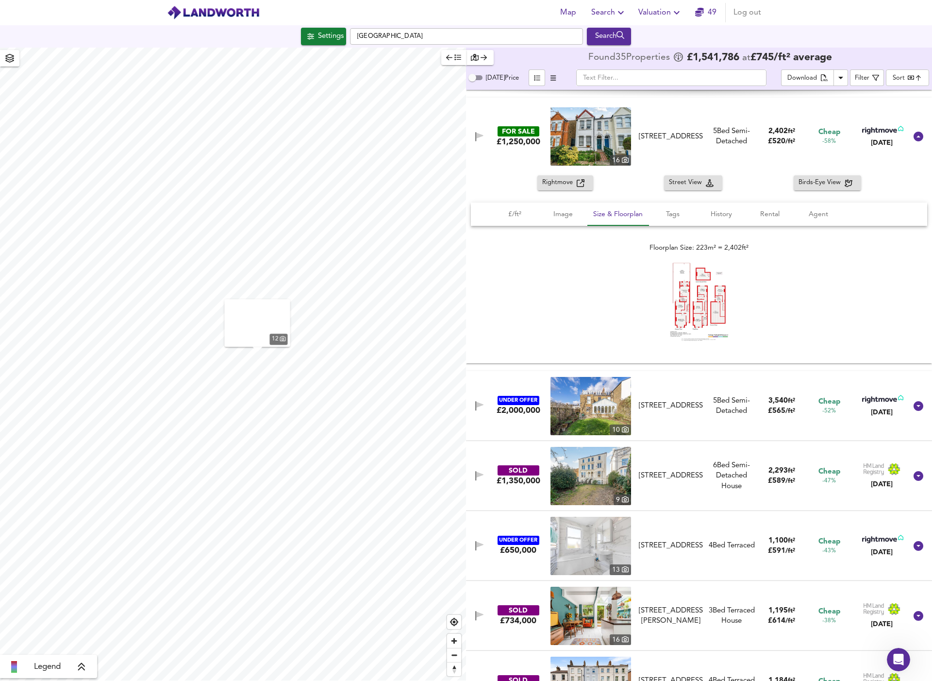
scroll to position [2351, 0]
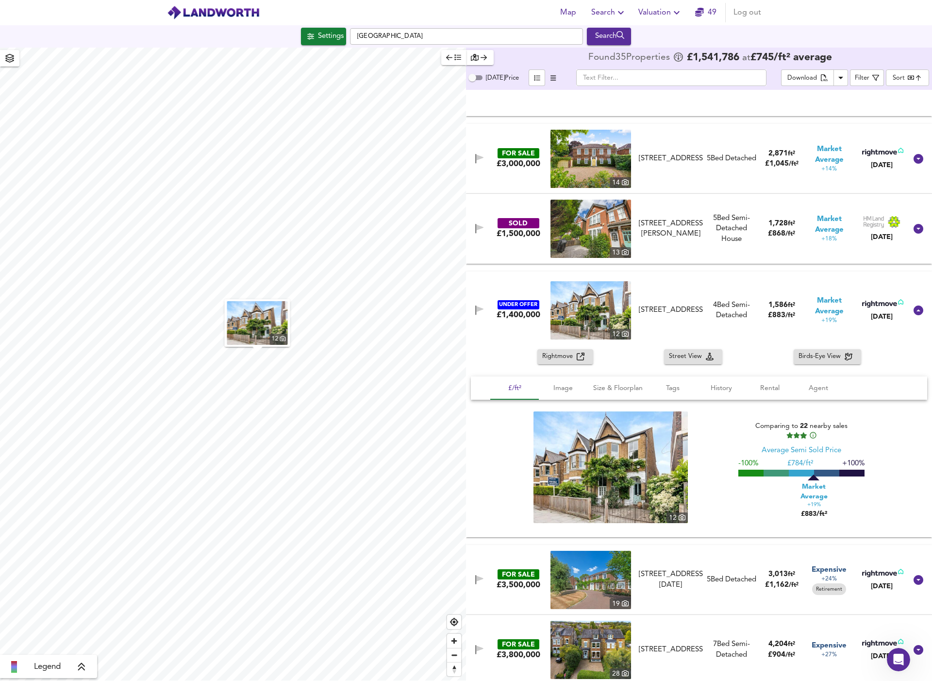
click at [597, 579] on img at bounding box center [591, 580] width 81 height 58
click at [914, 575] on icon at bounding box center [919, 580] width 10 height 10
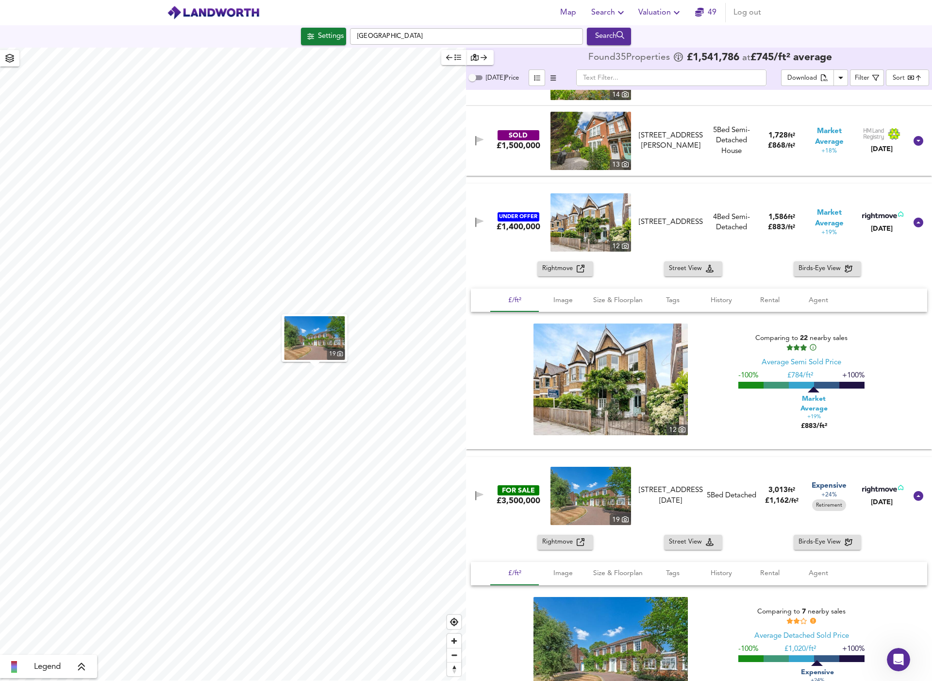
scroll to position [2535, 0]
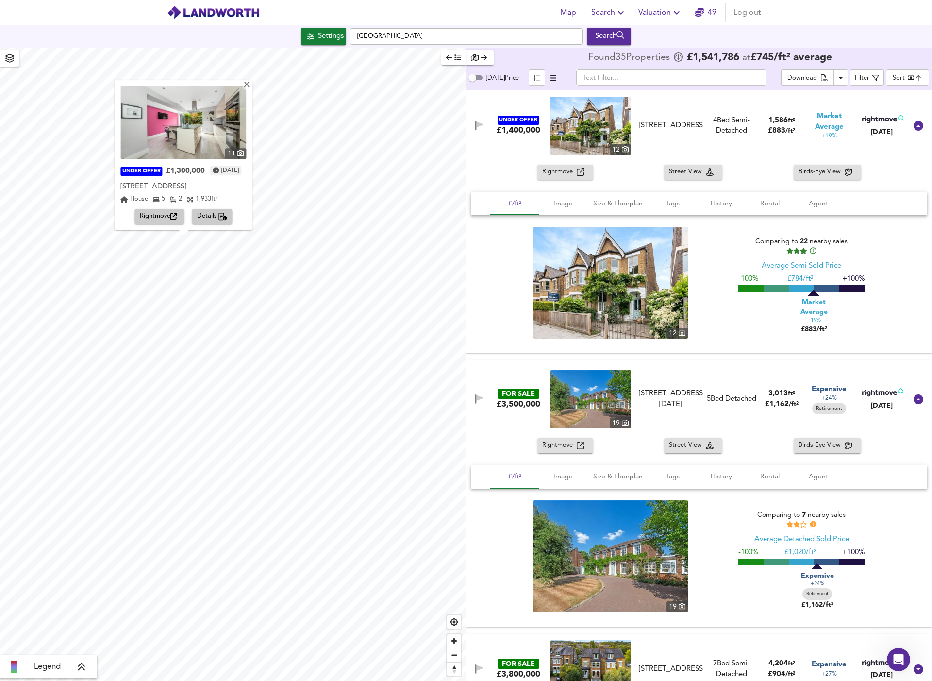
click at [206, 216] on span "Details" at bounding box center [212, 216] width 31 height 11
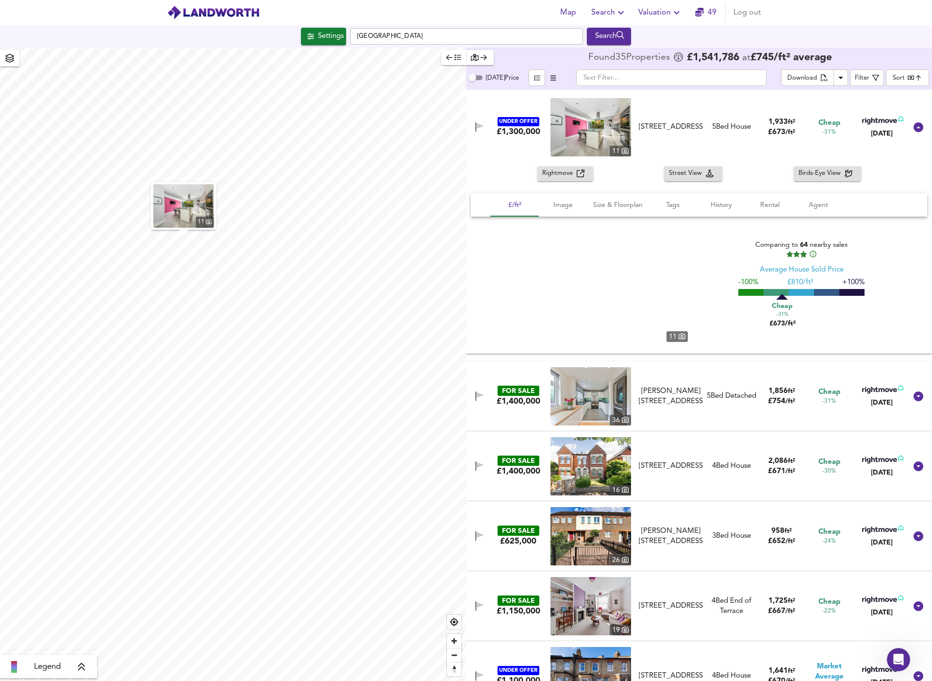
scroll to position [840, 0]
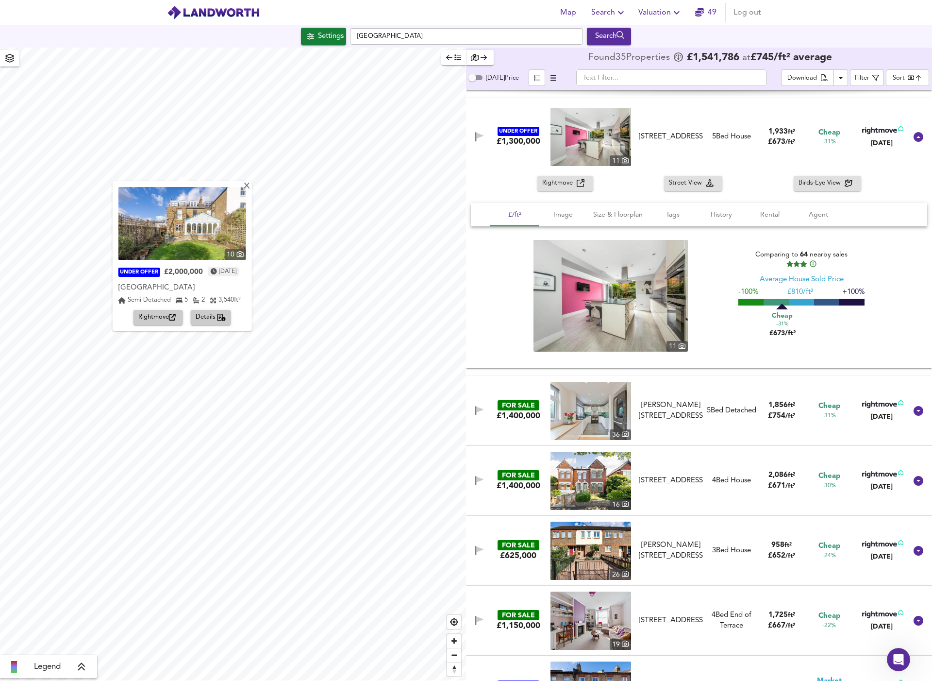
click at [212, 317] on span "Details" at bounding box center [211, 317] width 31 height 11
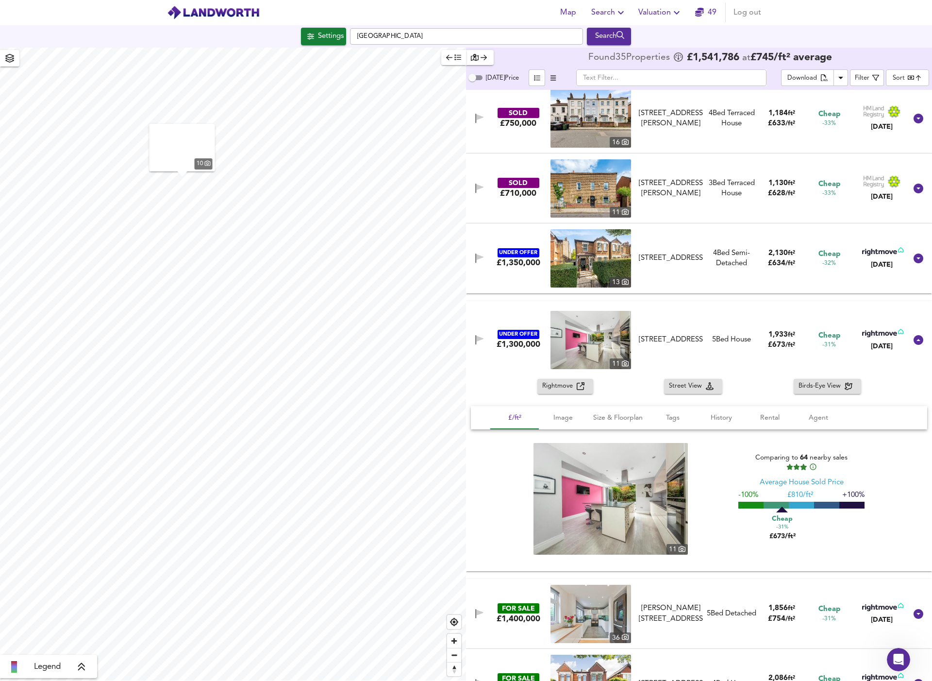
scroll to position [351, 0]
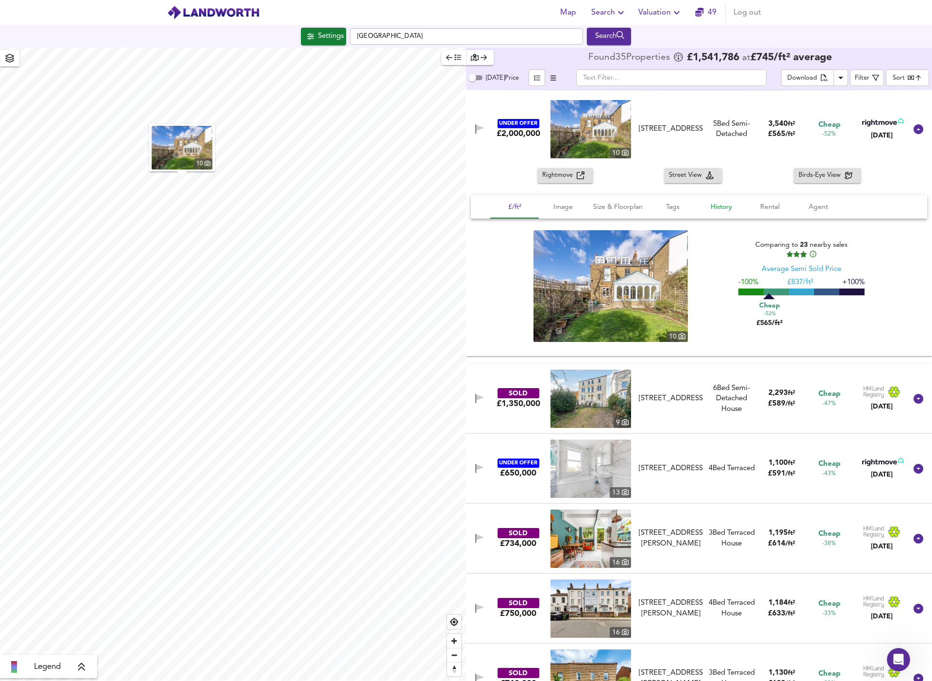
click at [709, 205] on span "History" at bounding box center [721, 207] width 37 height 12
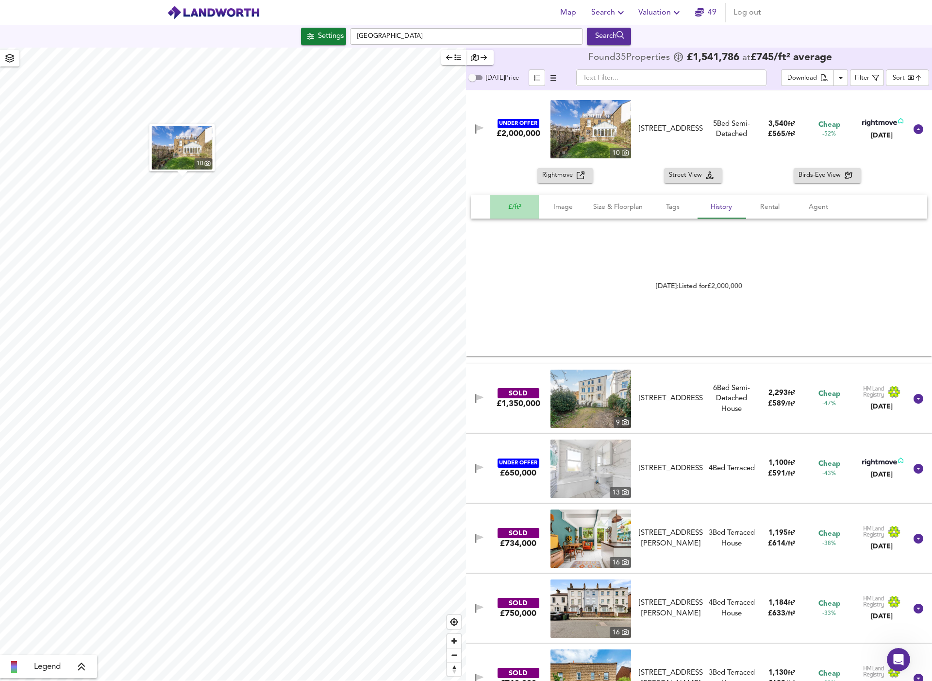
click at [529, 206] on span "£/ft²" at bounding box center [514, 207] width 37 height 12
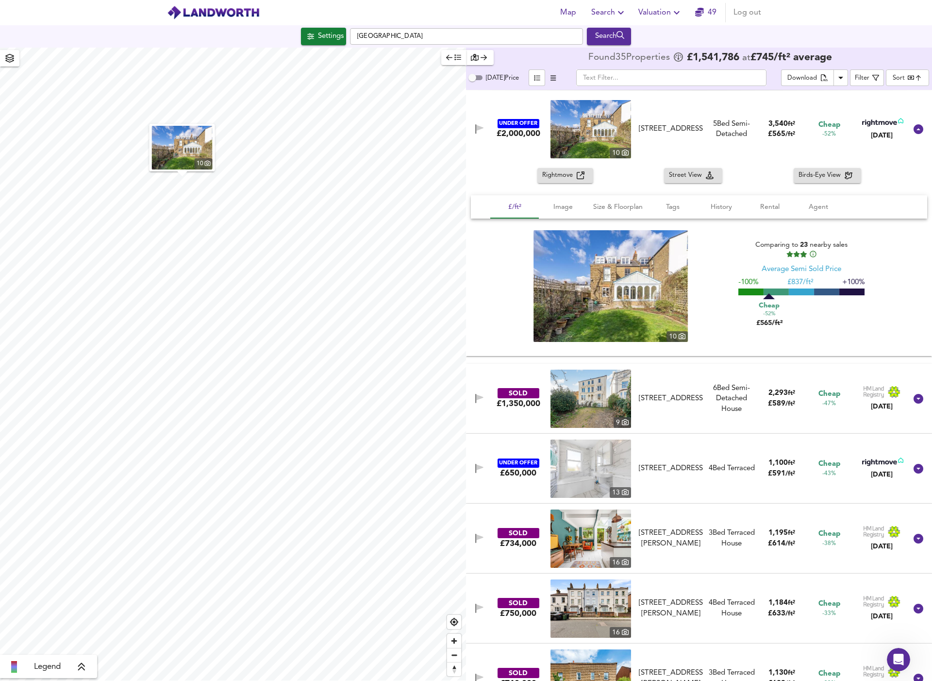
click at [168, 153] on img "button" at bounding box center [182, 148] width 61 height 44
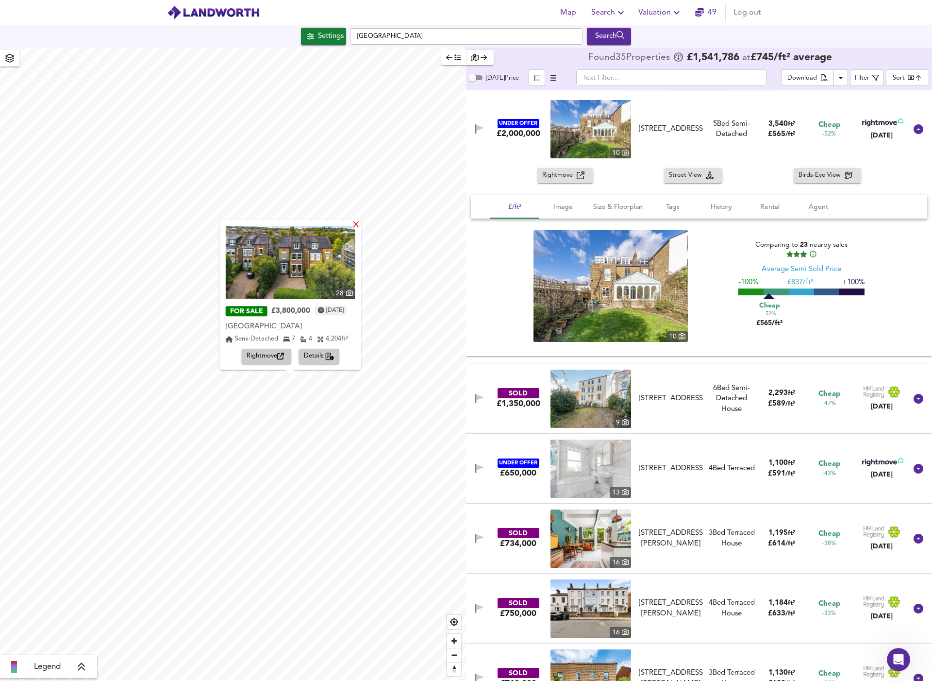
click at [360, 226] on div "X" at bounding box center [356, 225] width 8 height 9
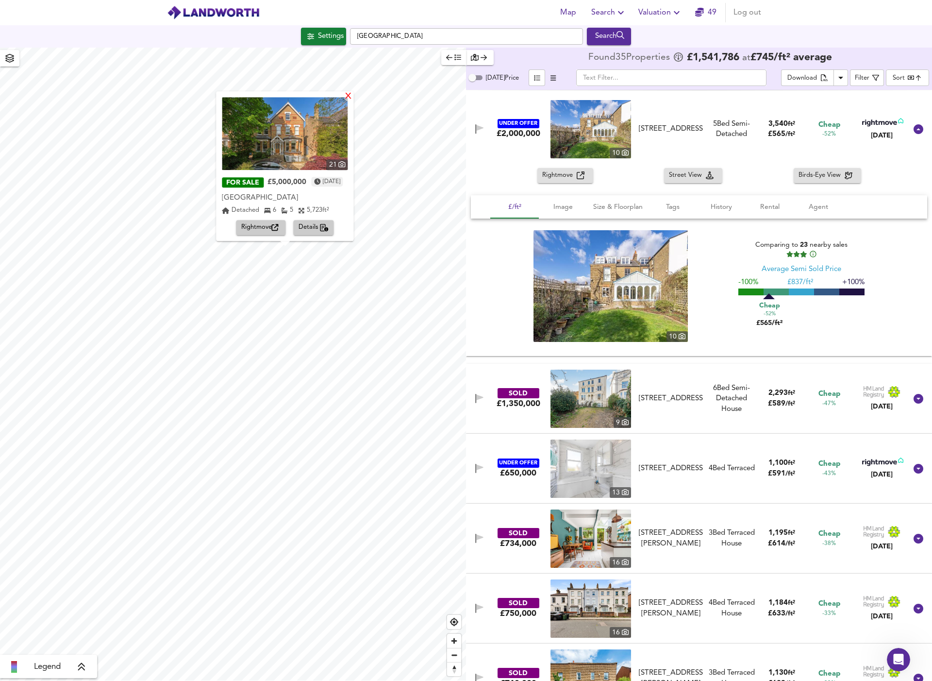
click at [353, 99] on div "X" at bounding box center [349, 96] width 8 height 9
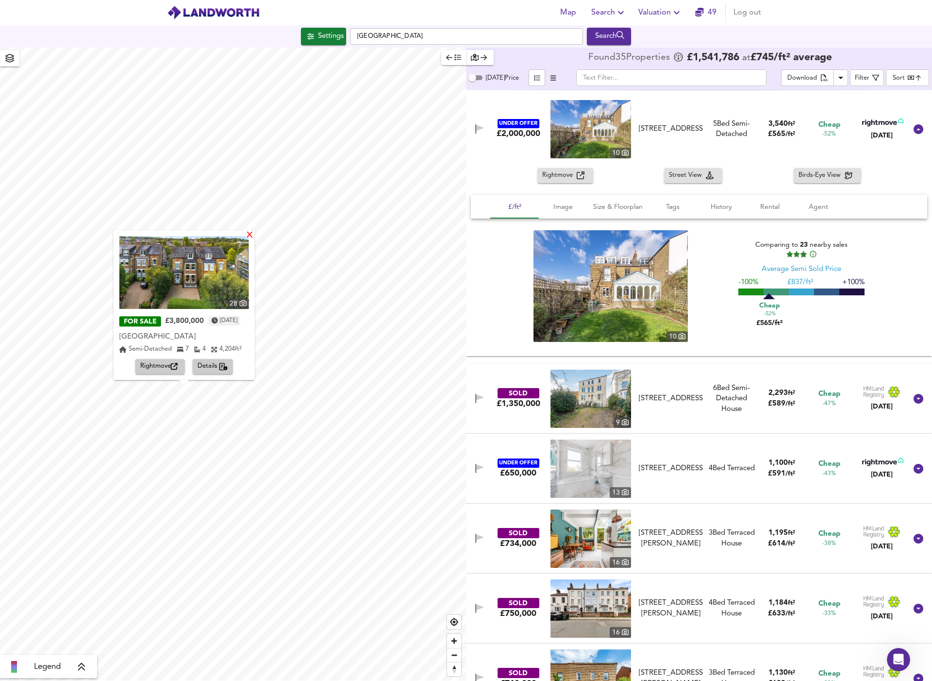
click at [253, 237] on div "X" at bounding box center [249, 235] width 8 height 9
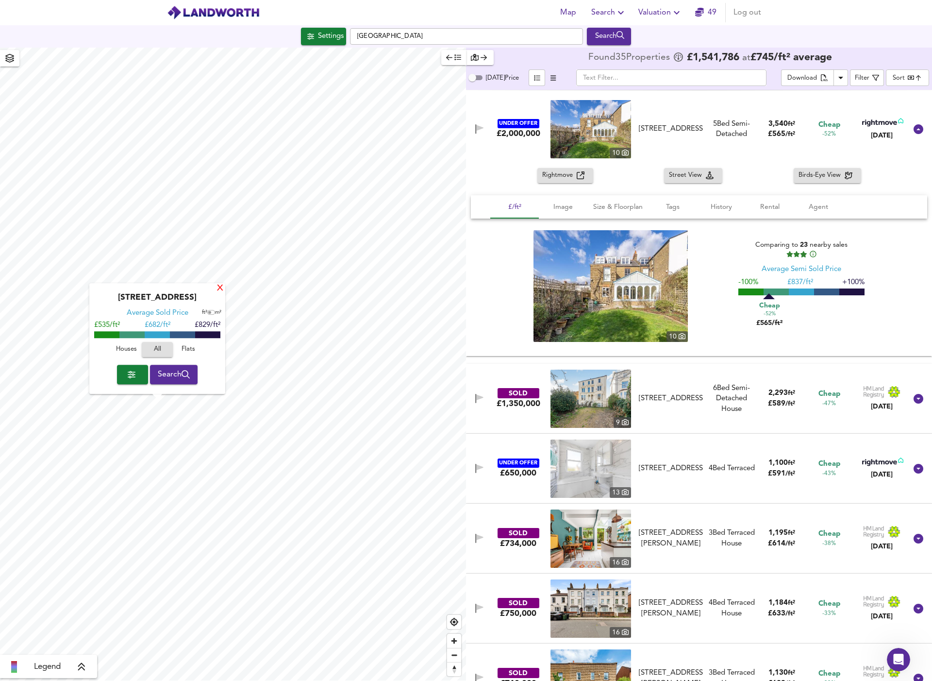
click at [221, 290] on div "X" at bounding box center [220, 288] width 8 height 9
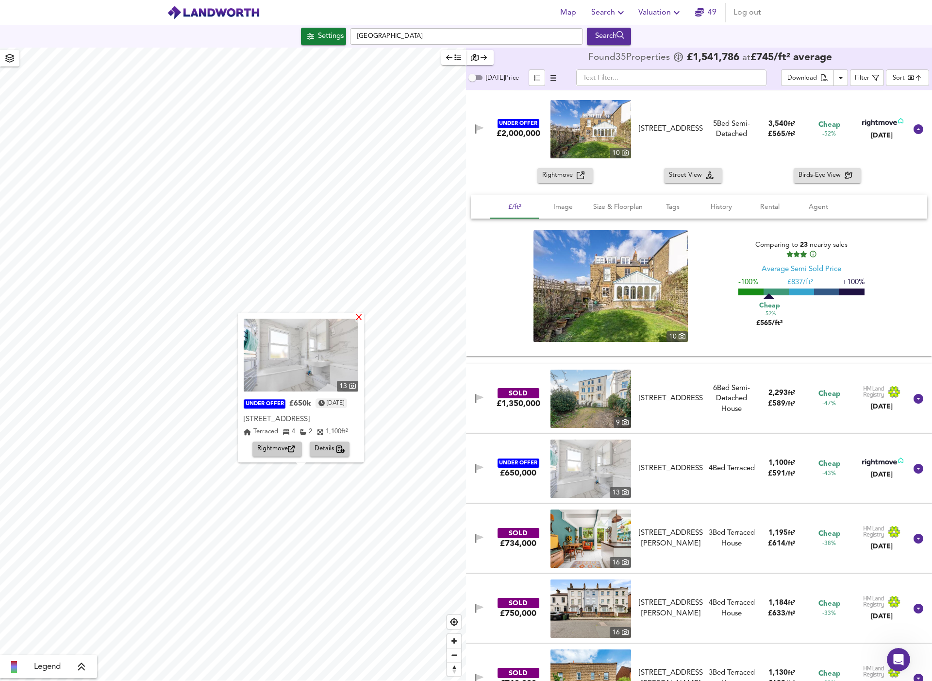
click at [363, 321] on div "X" at bounding box center [359, 318] width 8 height 9
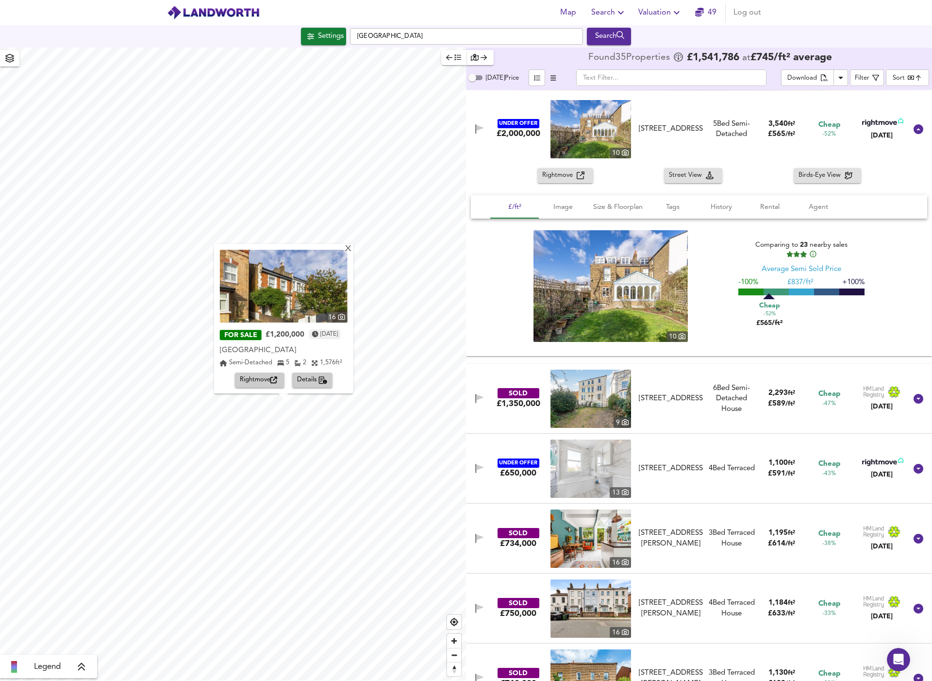
click at [306, 380] on span "Details" at bounding box center [312, 380] width 31 height 11
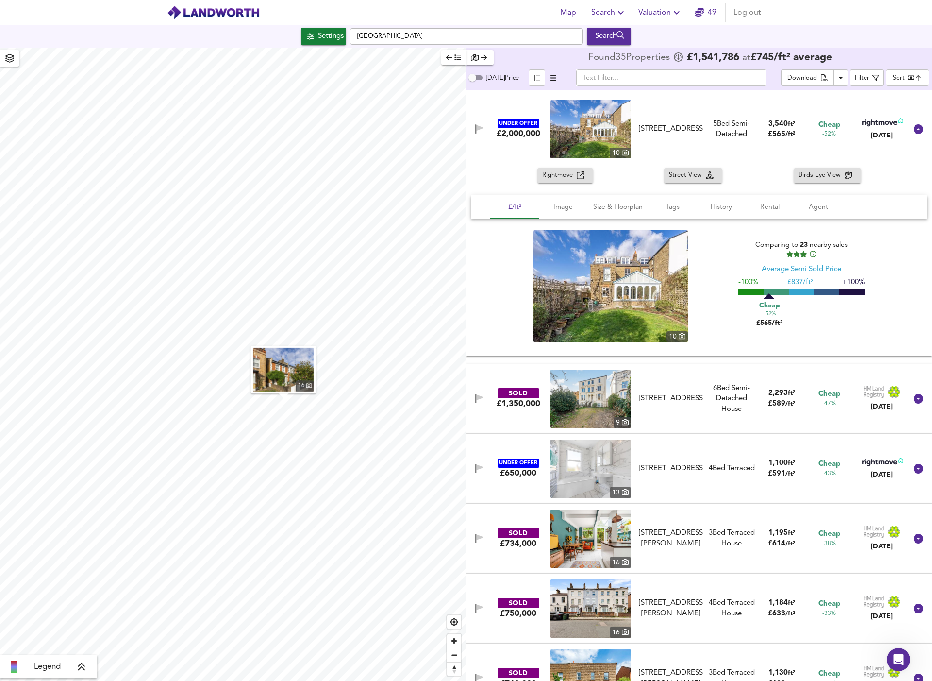
scroll to position [2377, 0]
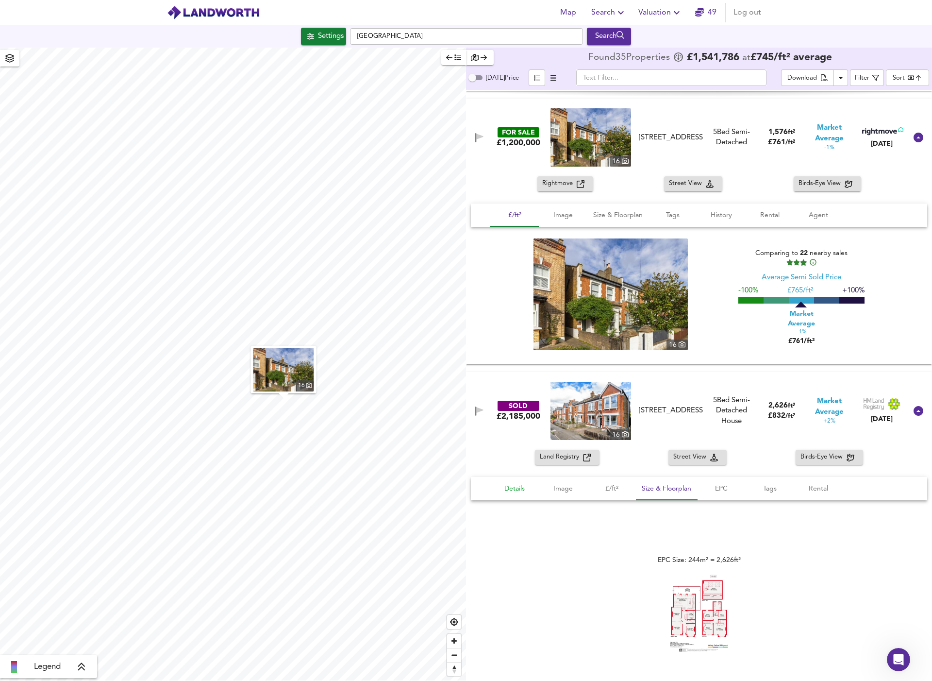
click at [511, 486] on span "Details" at bounding box center [514, 489] width 37 height 12
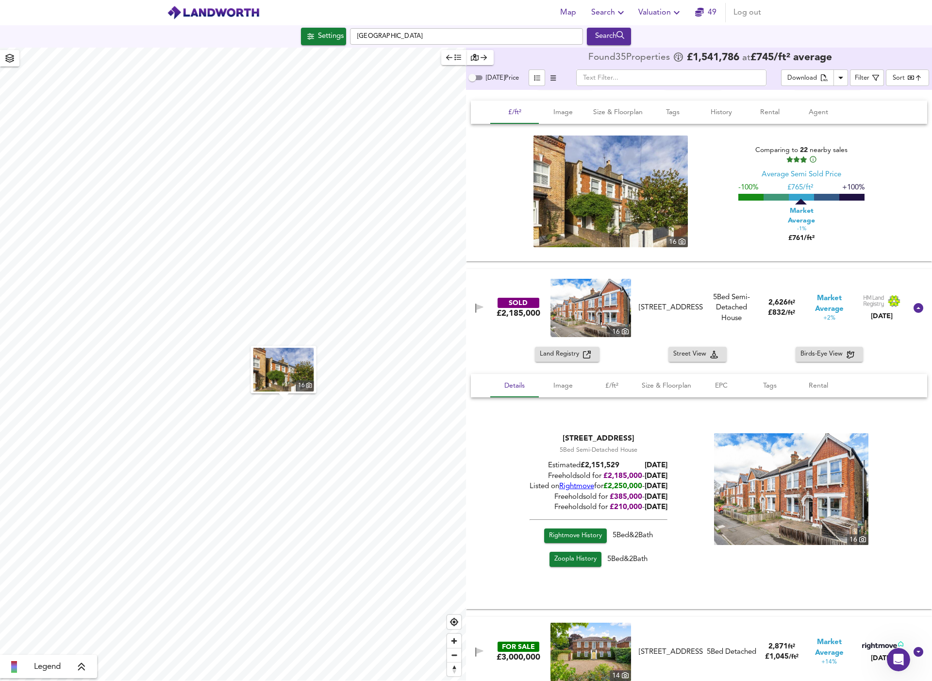
scroll to position [2530, 0]
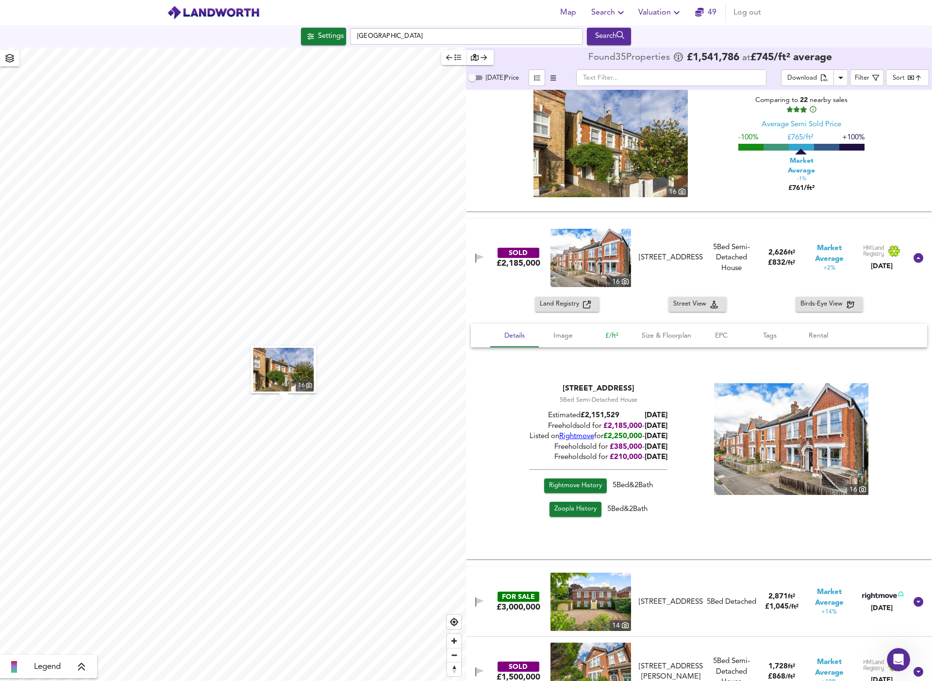
click at [608, 333] on span "£/ft²" at bounding box center [611, 336] width 37 height 12
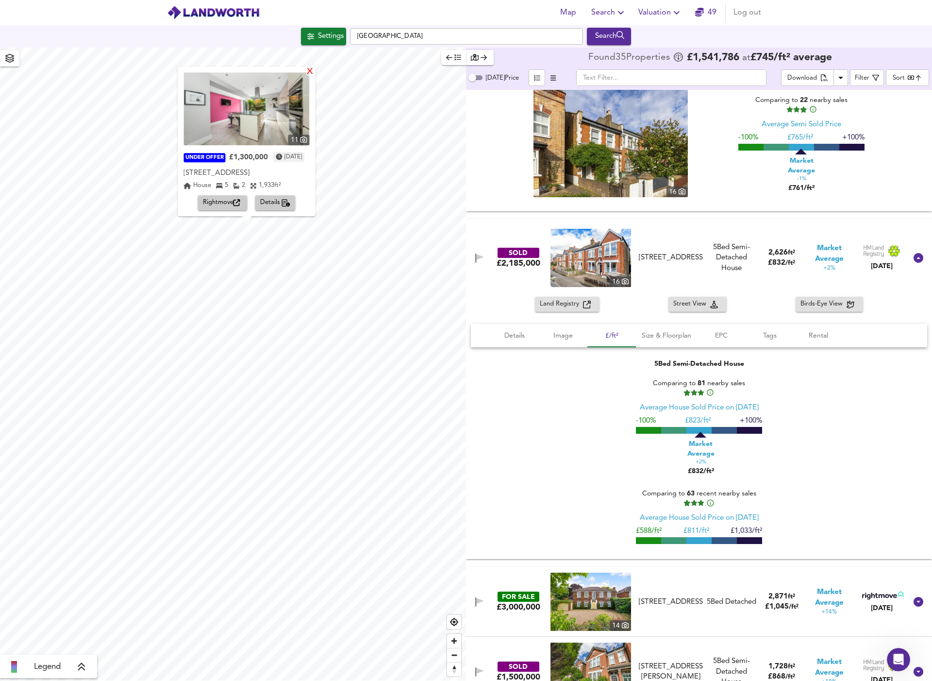
click at [315, 71] on div "X" at bounding box center [310, 71] width 8 height 9
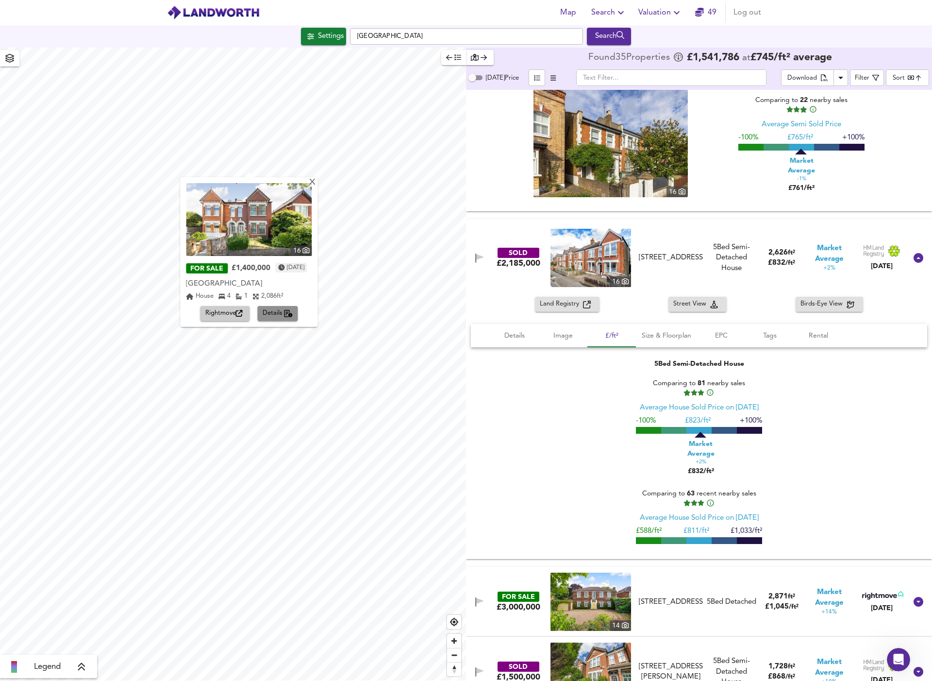
click at [270, 312] on span "Details" at bounding box center [278, 313] width 31 height 11
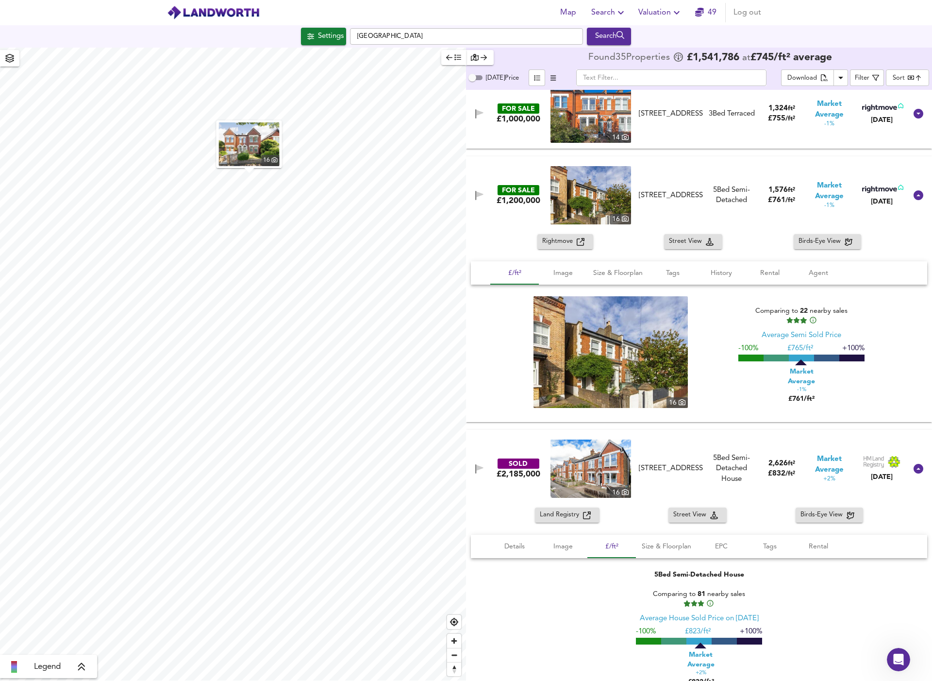
scroll to position [1398, 0]
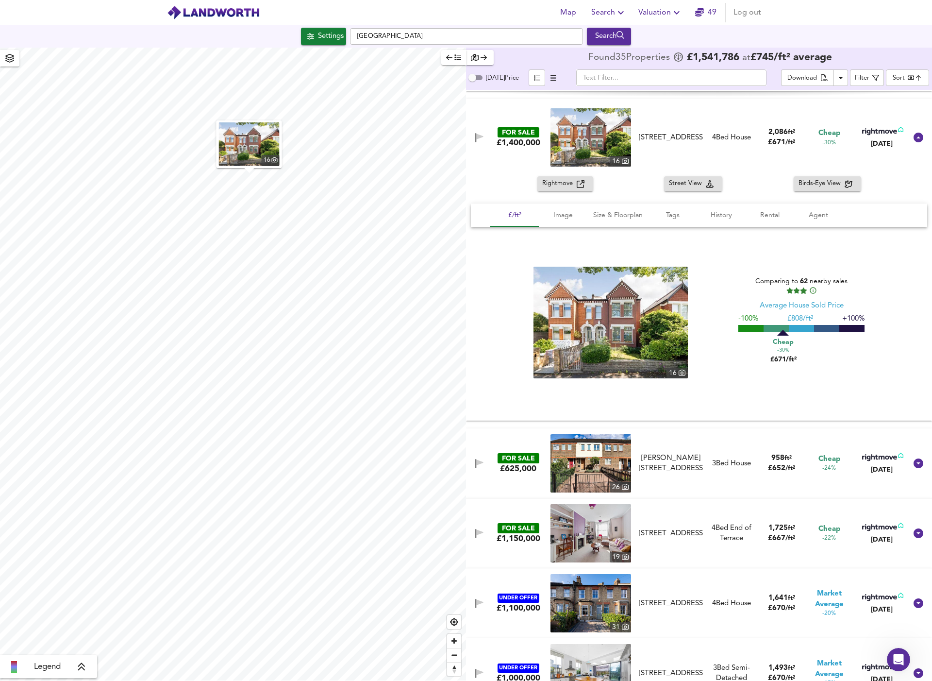
click at [784, 308] on div "Average House Sold Price" at bounding box center [802, 306] width 84 height 10
click at [556, 211] on span "Image" at bounding box center [563, 215] width 37 height 12
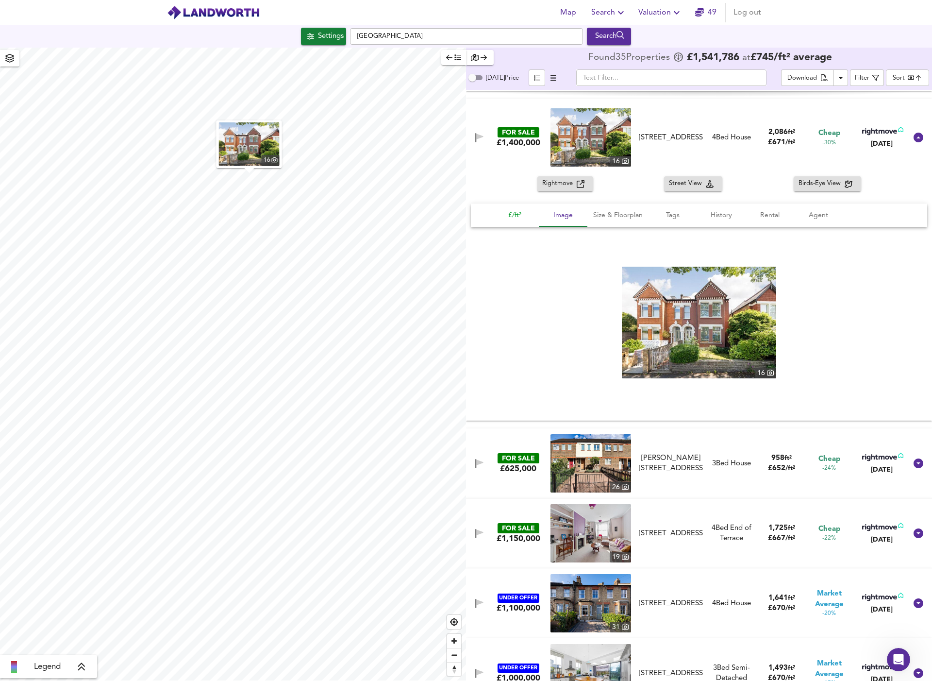
click at [508, 214] on span "£/ft²" at bounding box center [514, 215] width 37 height 12
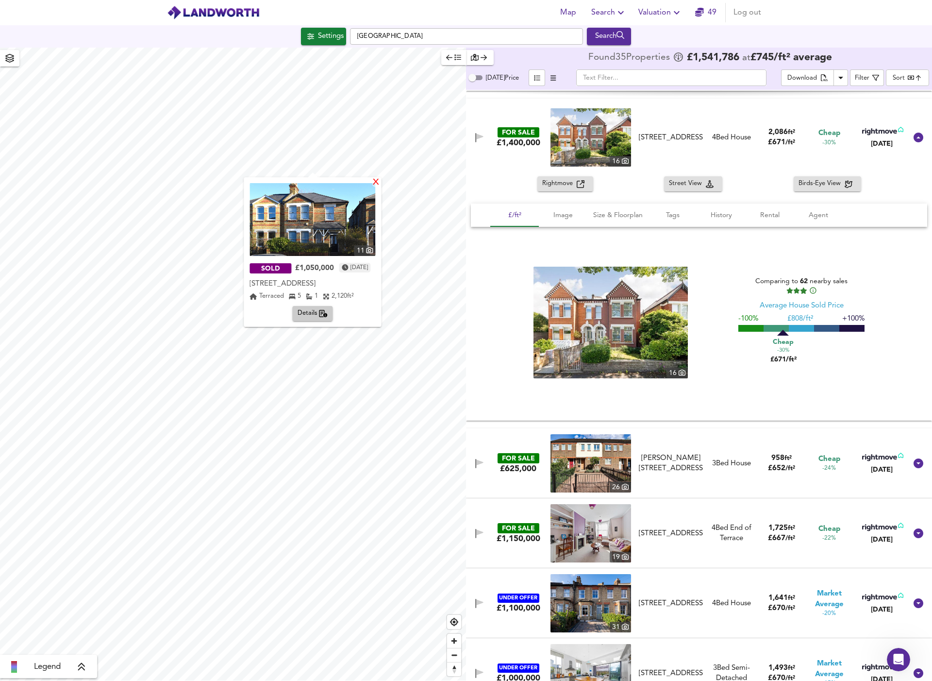
click at [381, 182] on div "X" at bounding box center [376, 182] width 8 height 9
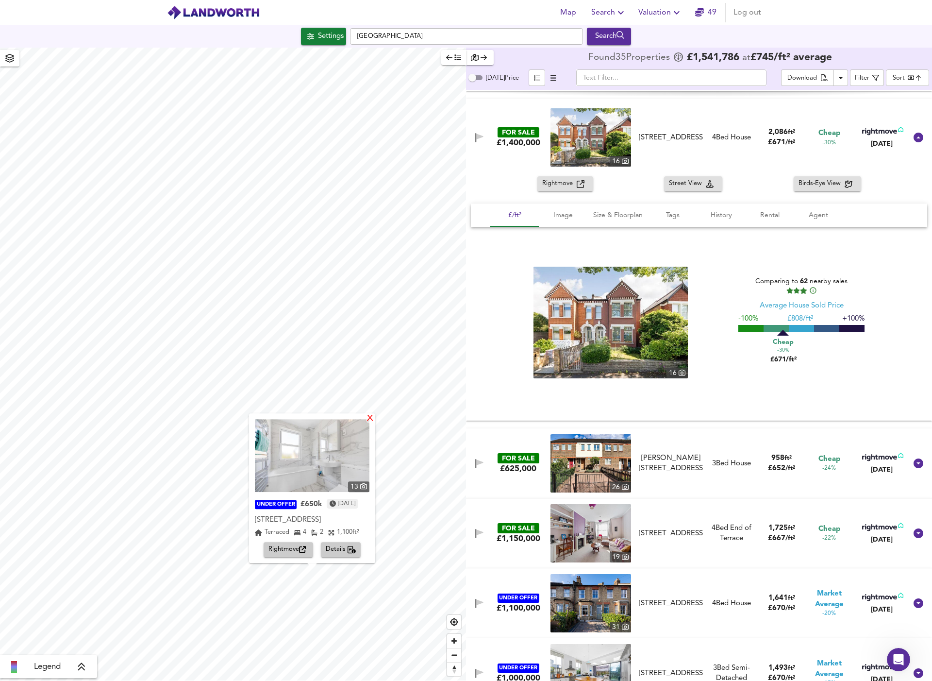
click at [374, 423] on div "X" at bounding box center [370, 418] width 8 height 9
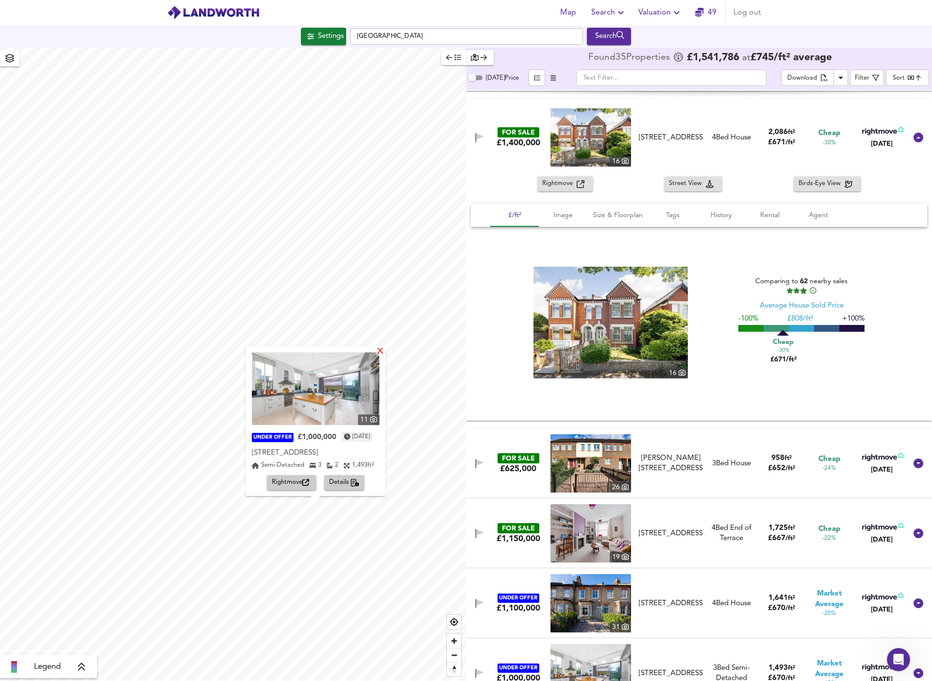
click at [384, 353] on div "X" at bounding box center [380, 351] width 8 height 9
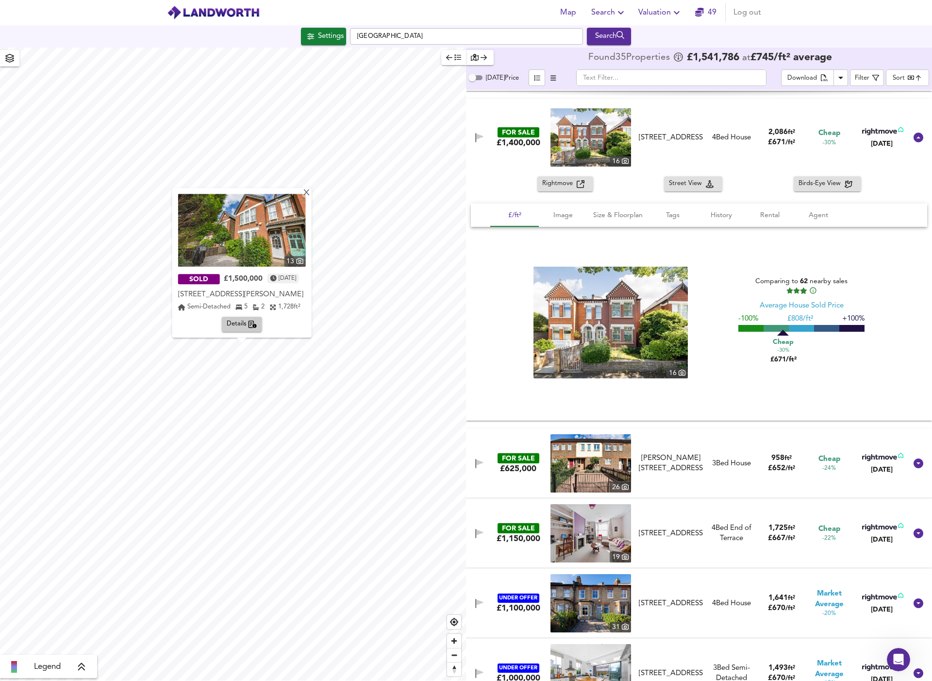
click at [239, 324] on span "Details" at bounding box center [242, 324] width 31 height 11
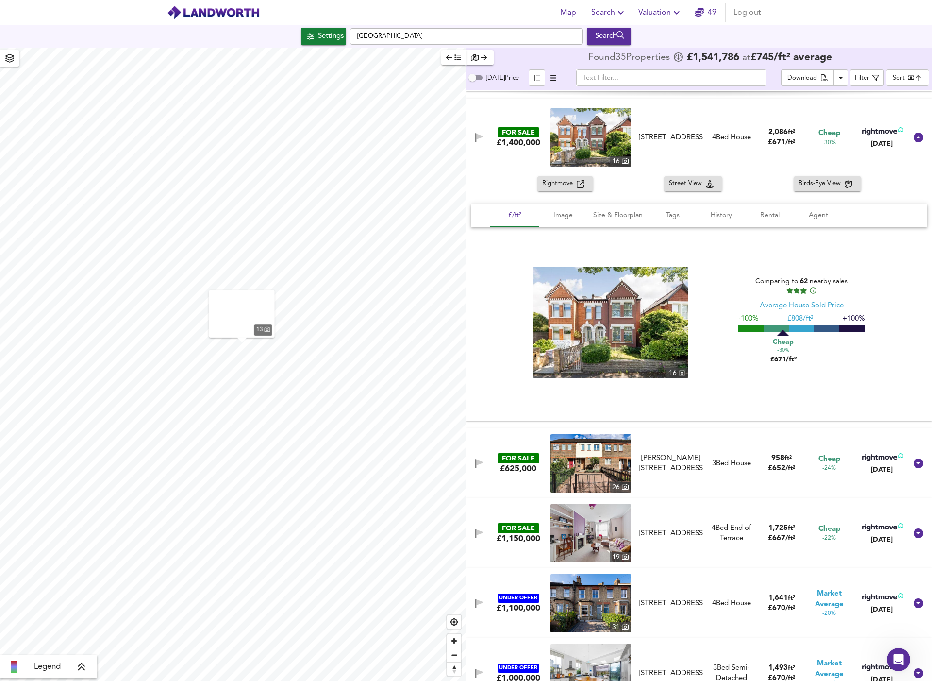
scroll to position [3340, 0]
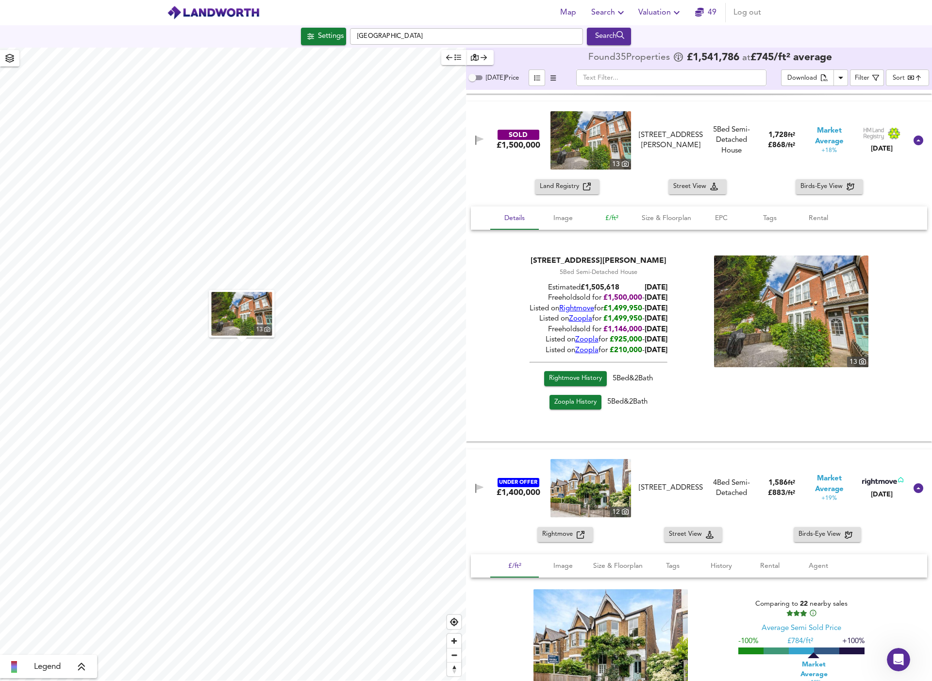
click at [614, 216] on span "£/ft²" at bounding box center [611, 218] width 37 height 12
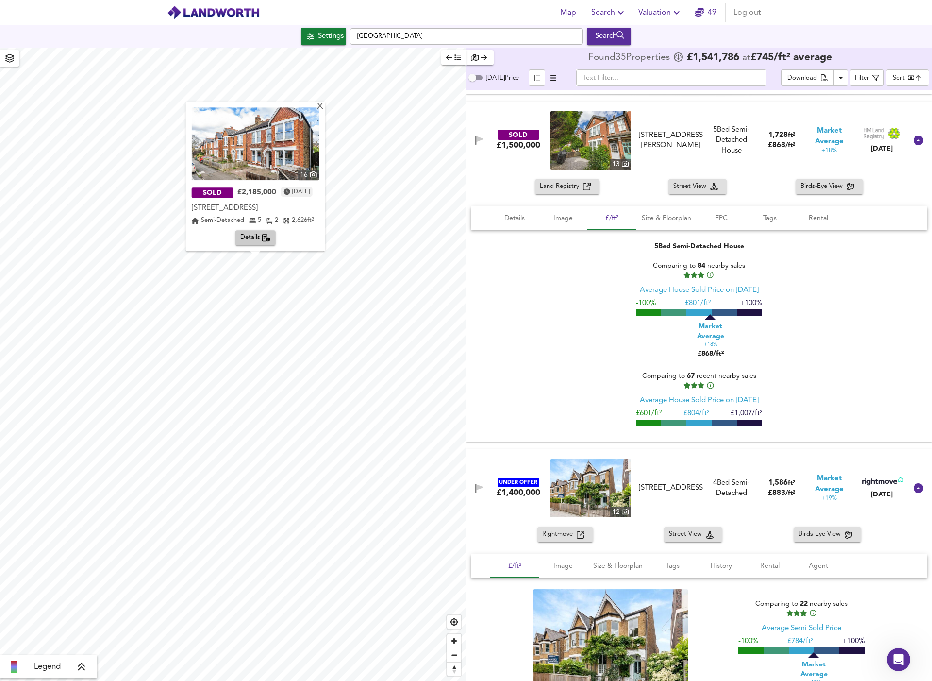
click at [255, 240] on span "Details" at bounding box center [255, 238] width 31 height 11
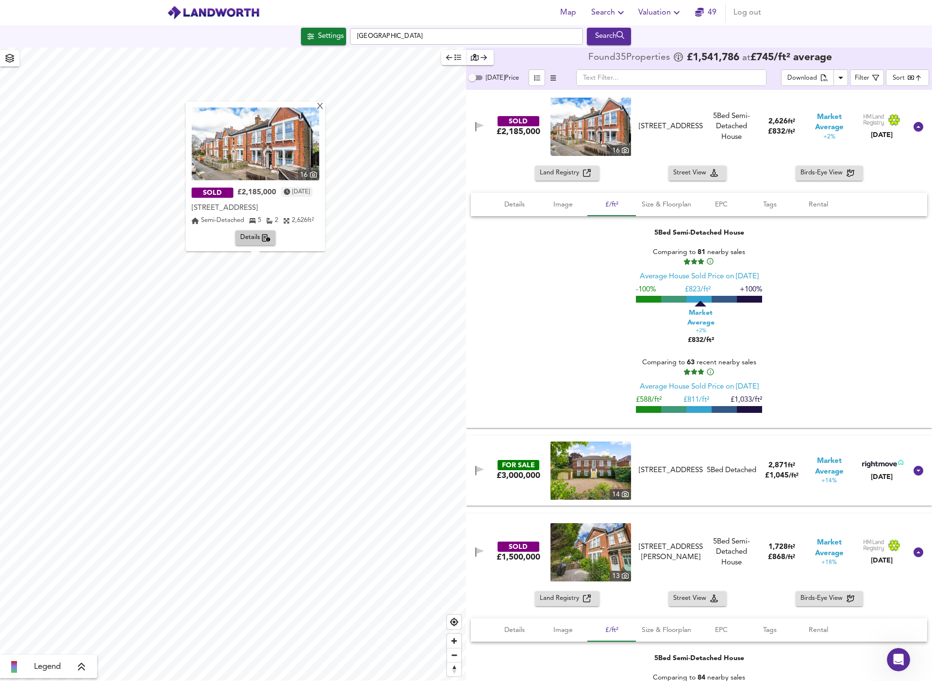
scroll to position [2925, 0]
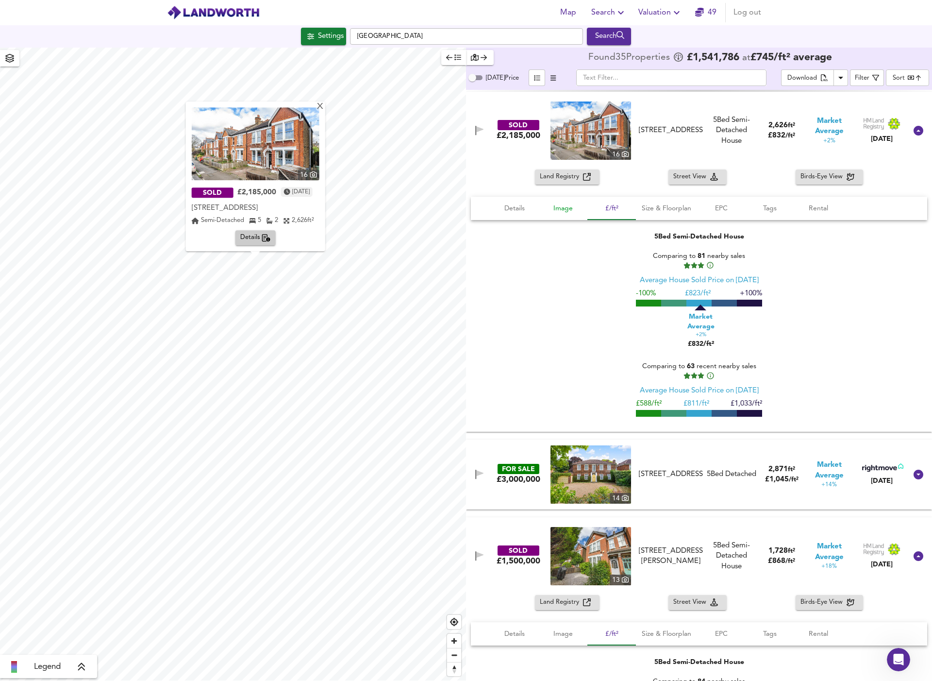
click at [562, 207] on span "Image" at bounding box center [563, 208] width 37 height 12
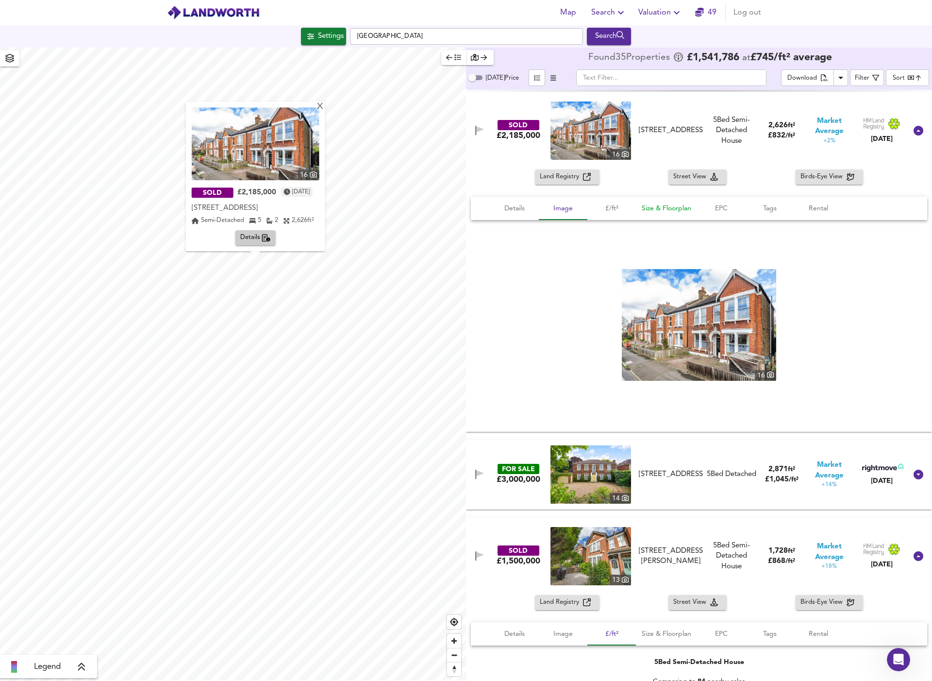
click at [648, 208] on span "Size & Floorplan" at bounding box center [667, 208] width 50 height 12
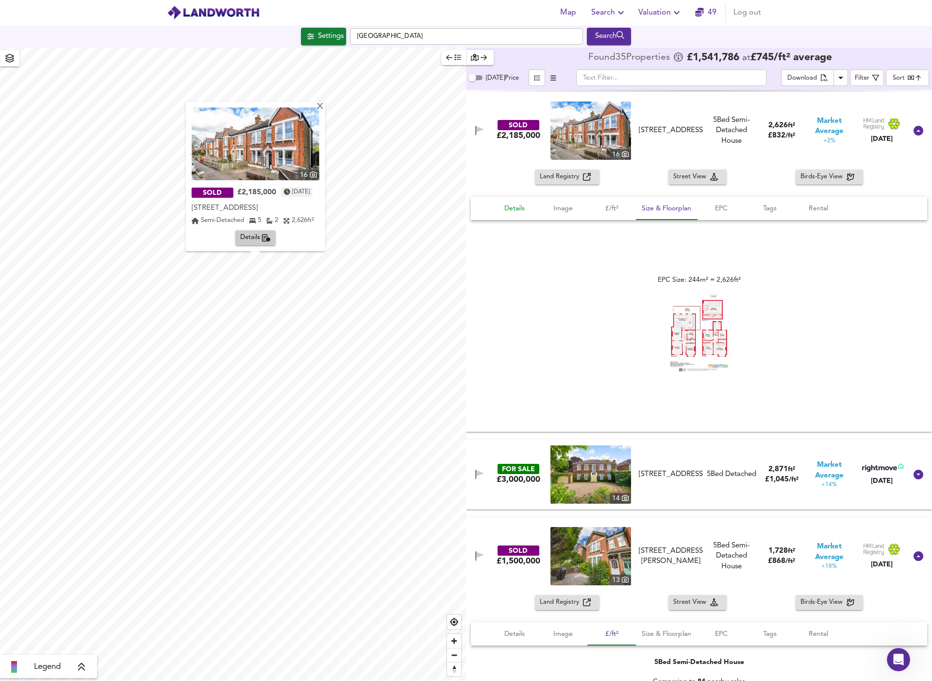
click at [522, 207] on span "Details" at bounding box center [514, 208] width 37 height 12
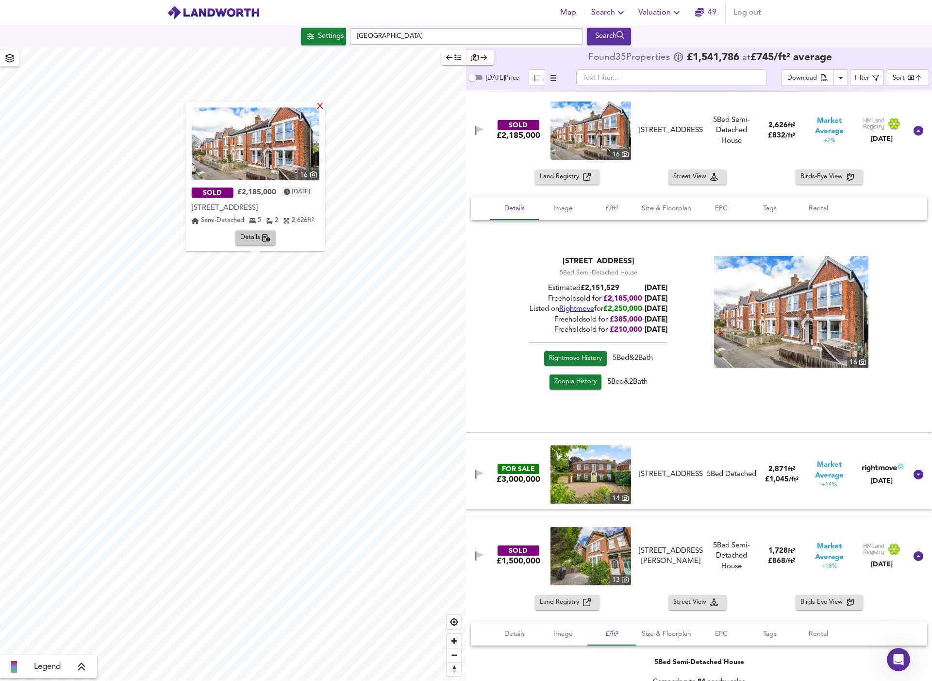
click at [324, 108] on div "X" at bounding box center [320, 106] width 8 height 9
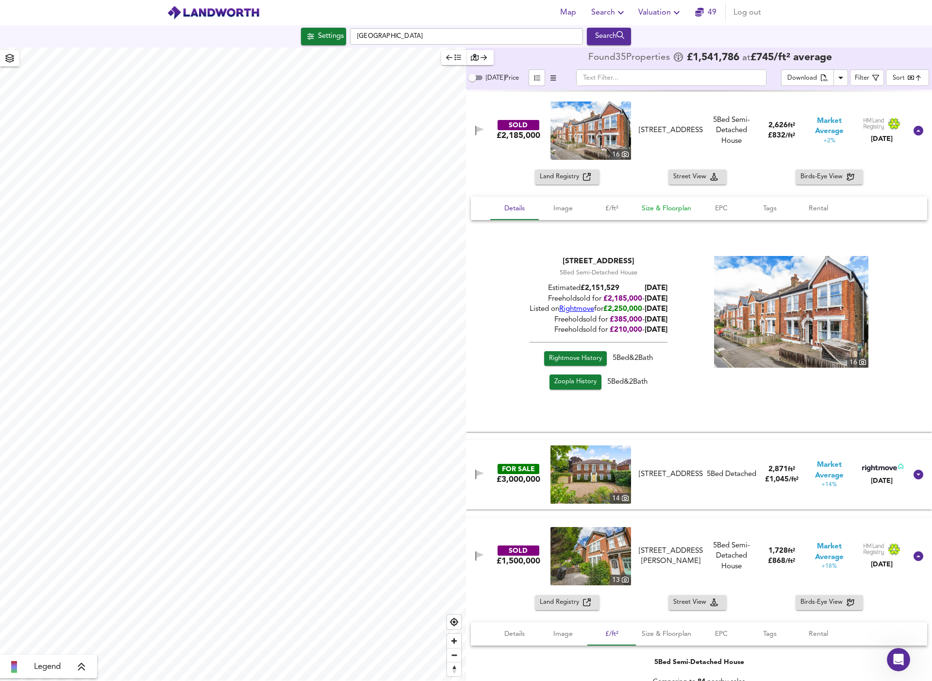
click at [658, 206] on span "Size & Floorplan" at bounding box center [667, 208] width 50 height 12
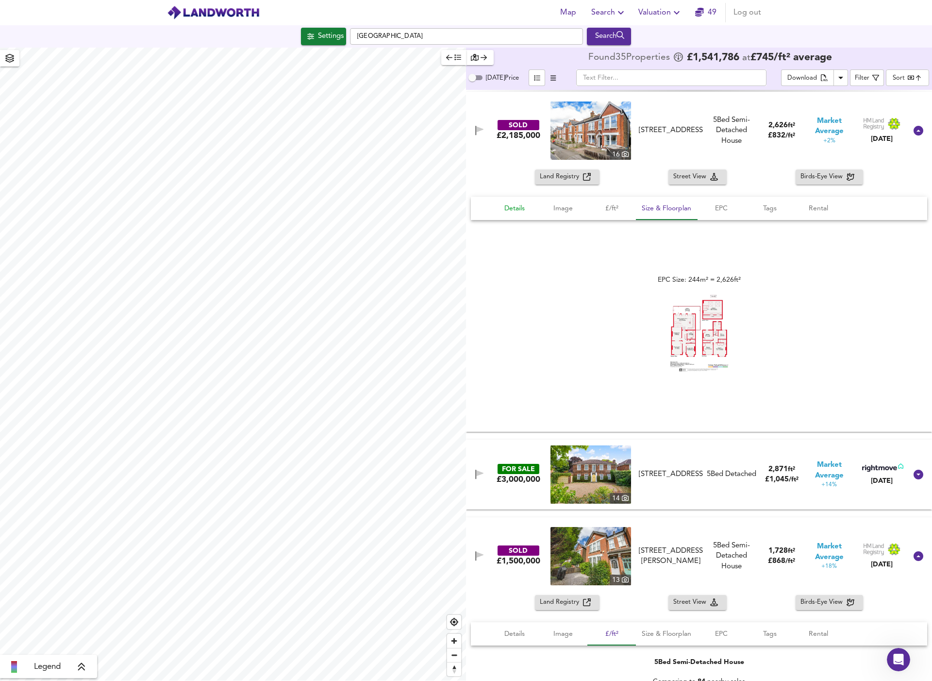
click at [521, 206] on span "Details" at bounding box center [514, 208] width 37 height 12
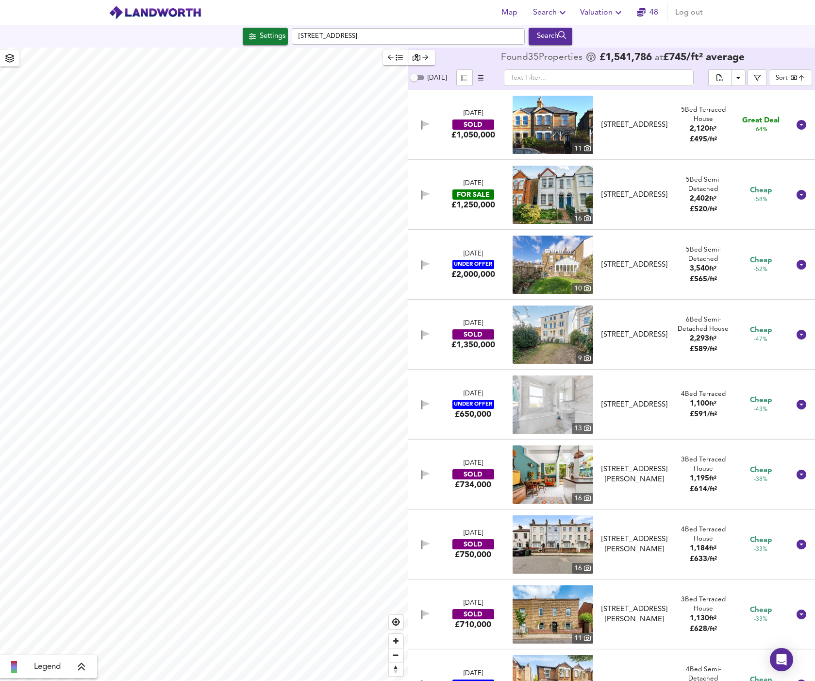
checkbox input "false"
checkbox input "true"
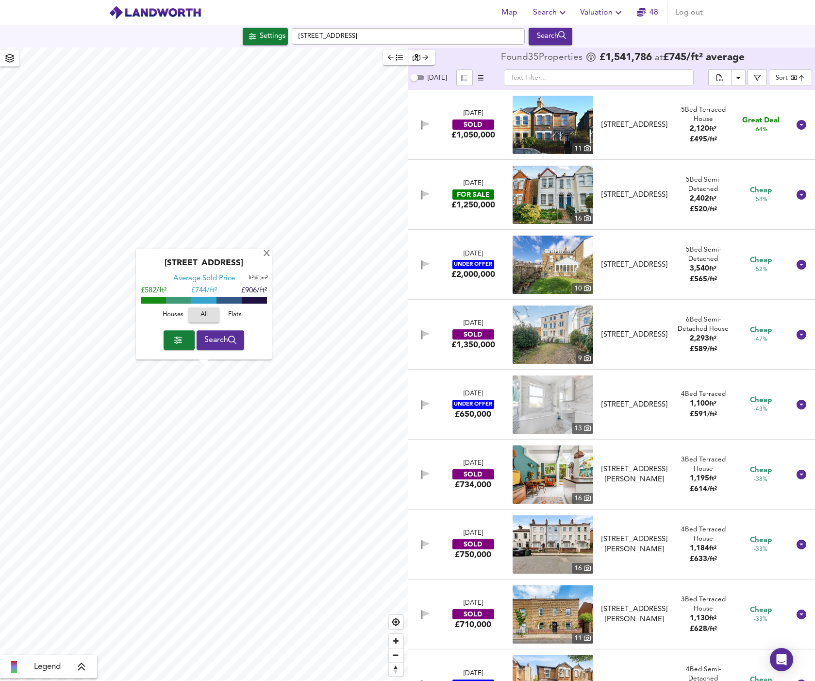
click at [711, 0] on header "Map Search Valuation 48 Log out" at bounding box center [407, 12] width 815 height 25
click at [269, 256] on div "X" at bounding box center [267, 254] width 8 height 9
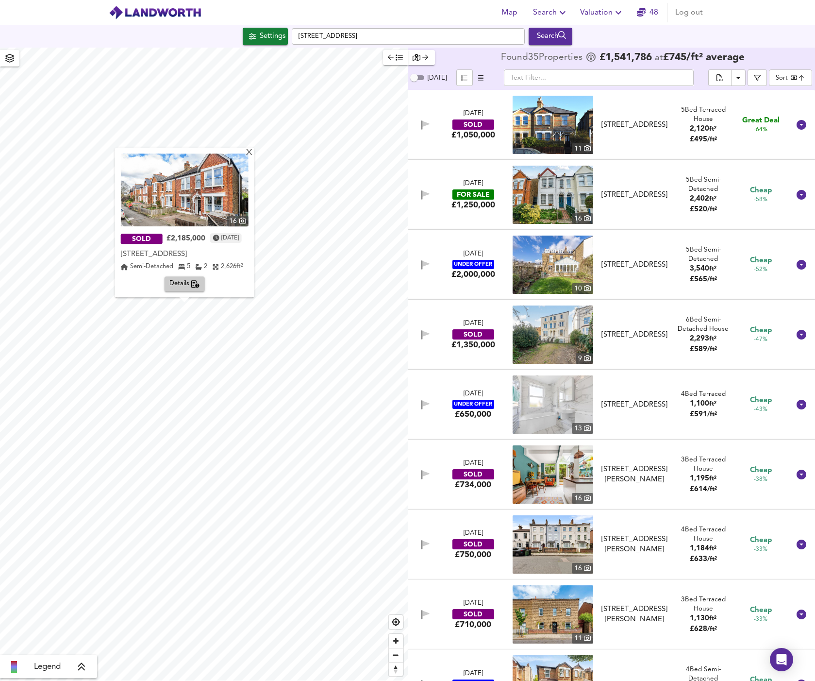
click at [188, 286] on span "Details" at bounding box center [184, 284] width 31 height 11
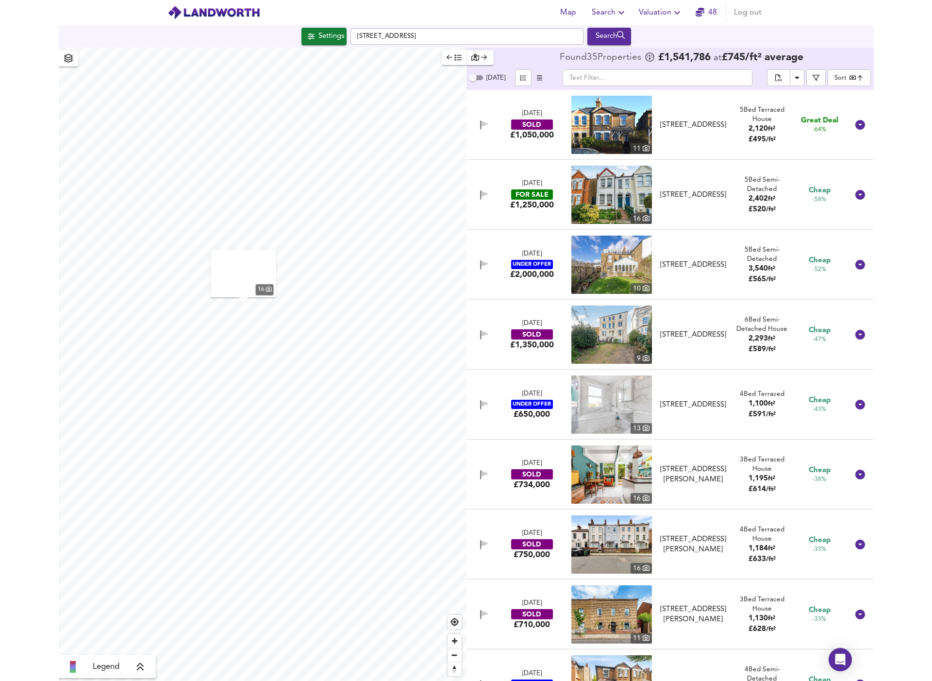
scroll to position [1818, 0]
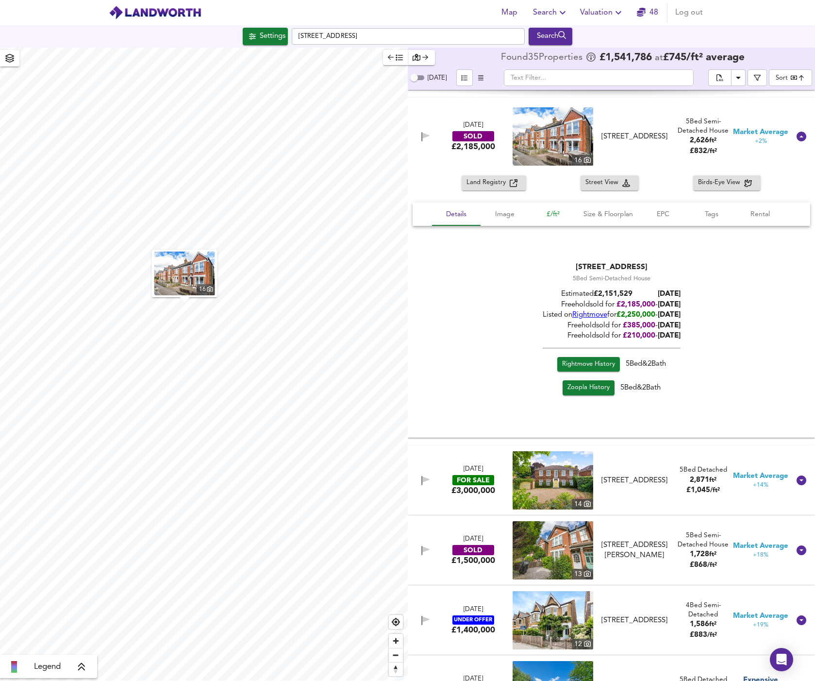
click at [556, 215] on span "£/ft²" at bounding box center [553, 214] width 37 height 12
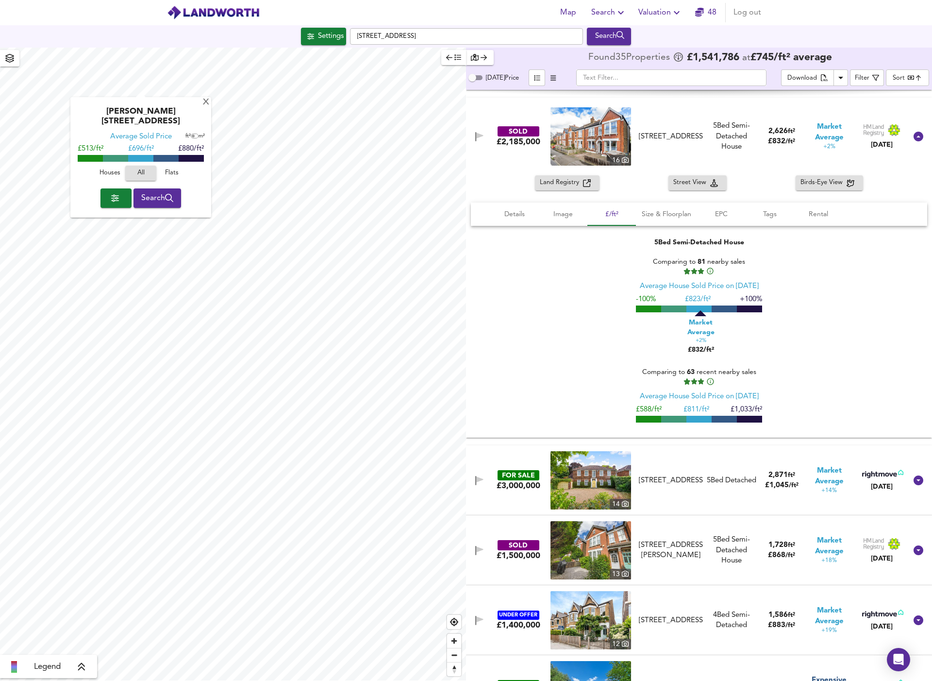
click at [111, 168] on span "Houses" at bounding box center [110, 173] width 26 height 11
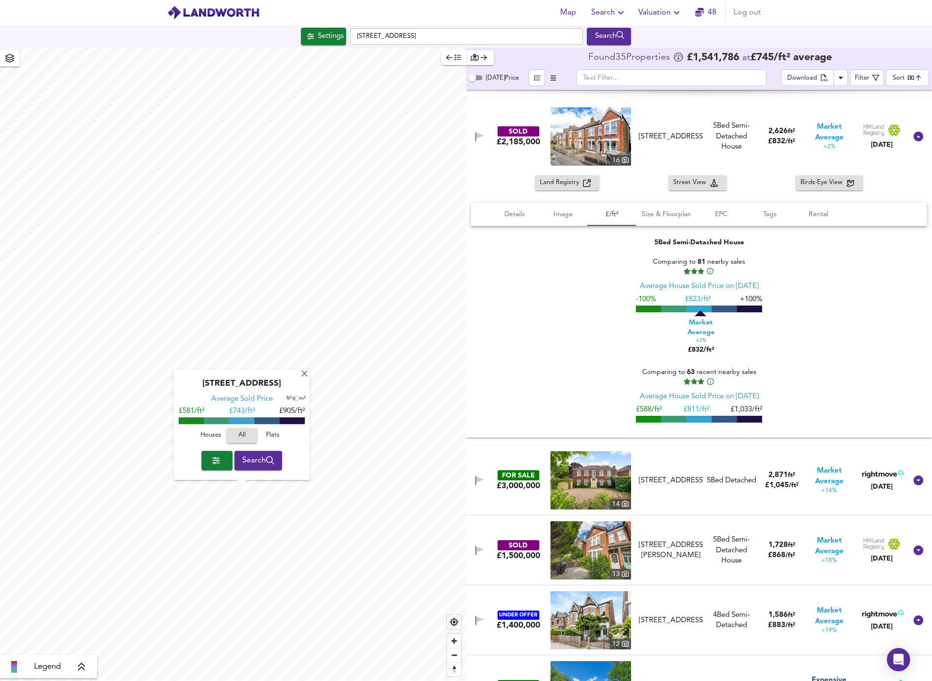
click at [218, 460] on span "button" at bounding box center [217, 461] width 16 height 14
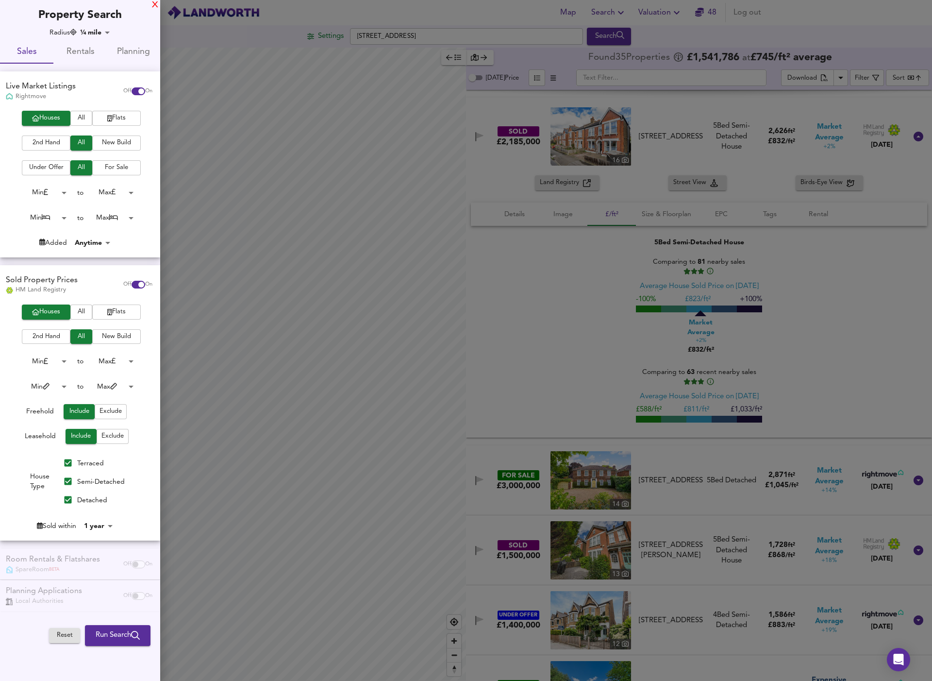
click at [153, 3] on div "X" at bounding box center [155, 5] width 6 height 7
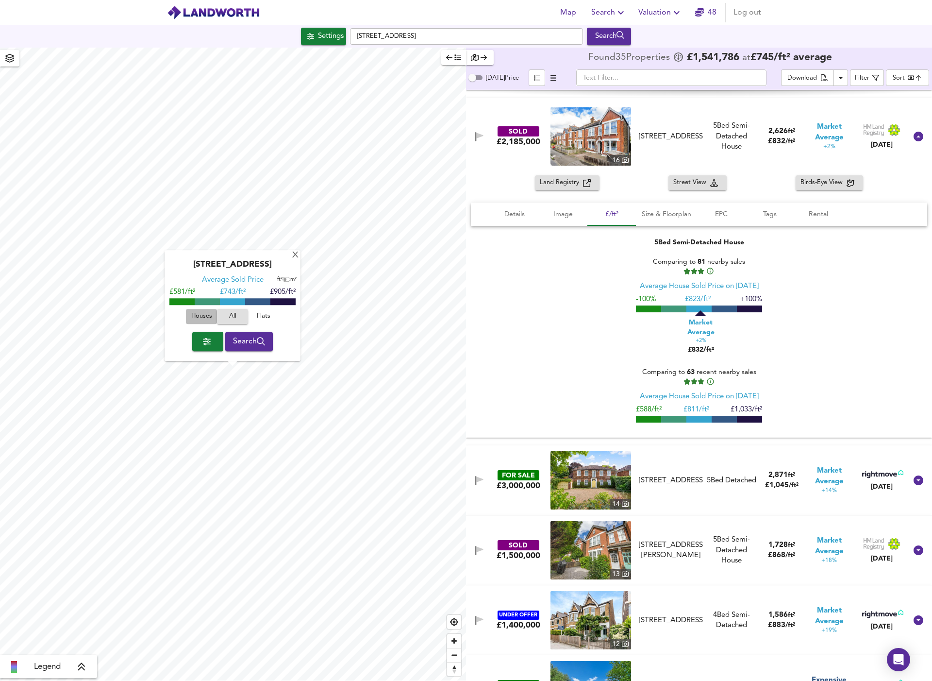
click at [209, 317] on span "Houses" at bounding box center [201, 316] width 26 height 11
click at [295, 255] on div "X" at bounding box center [295, 255] width 8 height 9
